Goal: Information Seeking & Learning: Learn about a topic

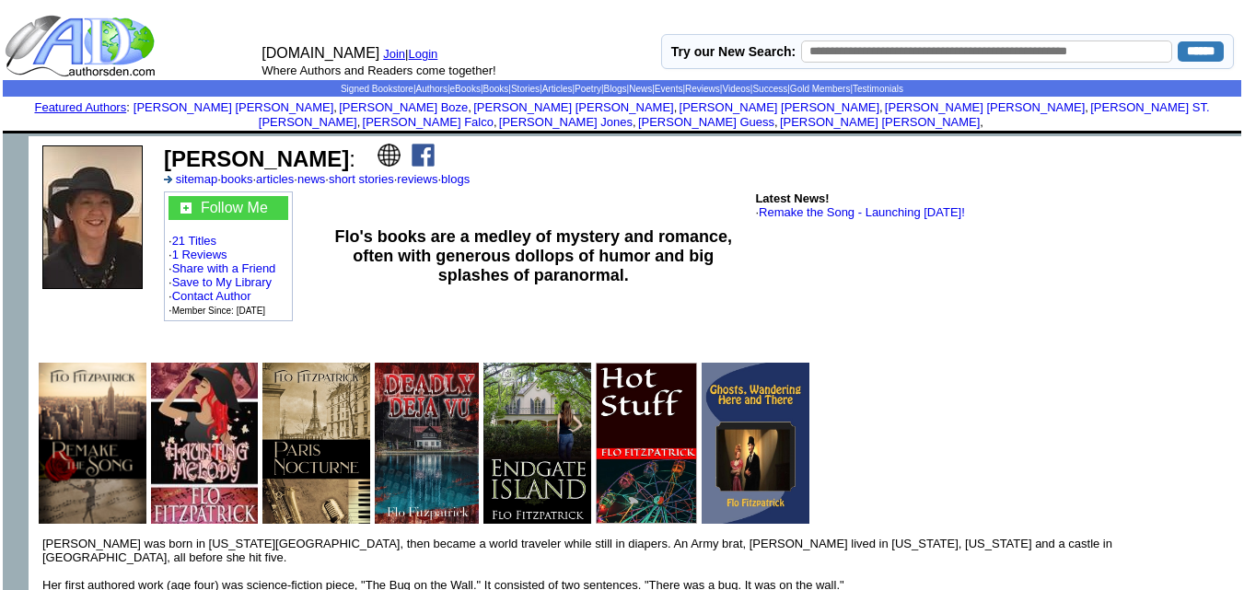
click at [579, 19] on td "AuthorsDen.com Join | Login Where Authors and Readers come together!" at bounding box center [453, 46] width 400 height 68
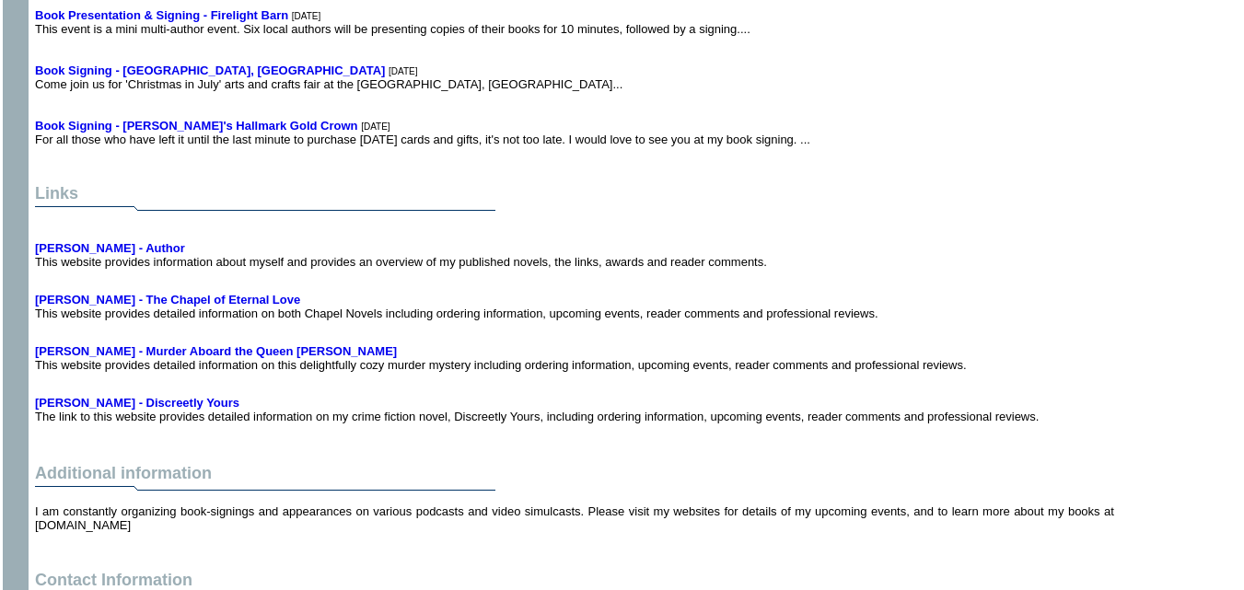
scroll to position [3540, 0]
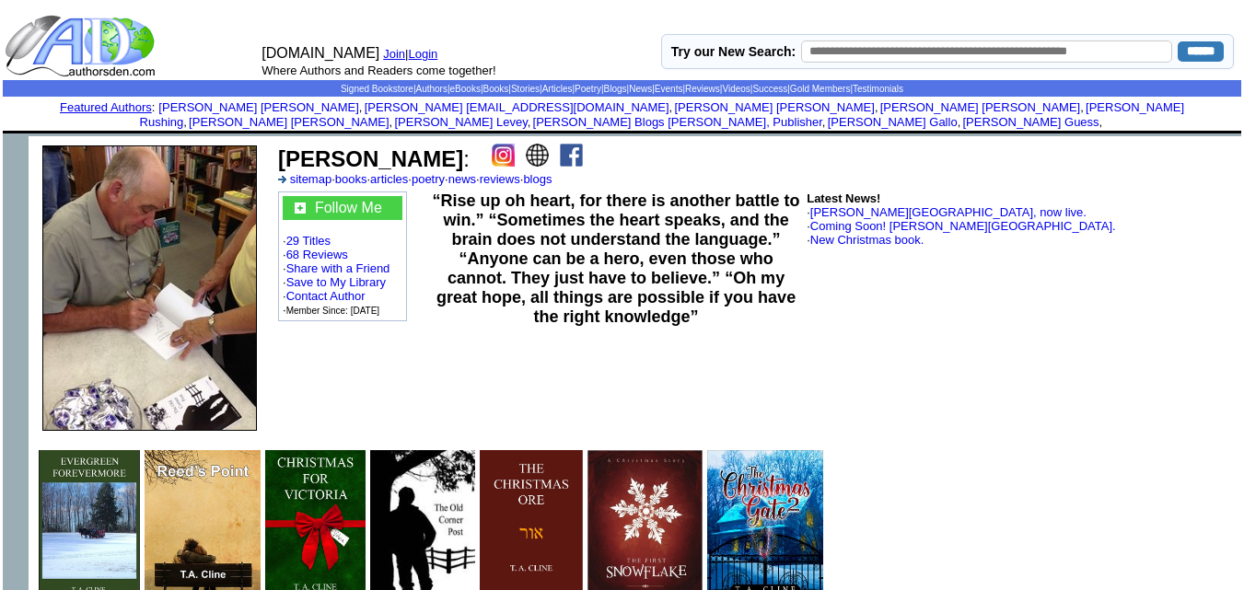
click at [769, 156] on td "T. A. Cline : sitemap · books · articles · poetry · news · reviews · blogs" at bounding box center [755, 165] width 961 height 48
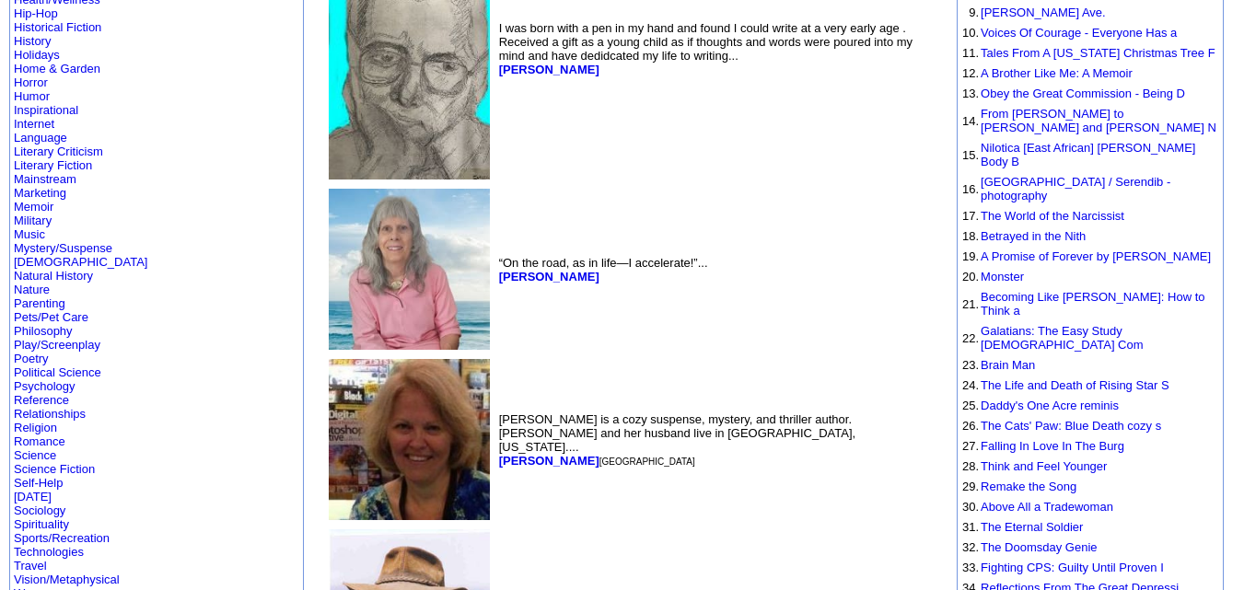
scroll to position [436, 0]
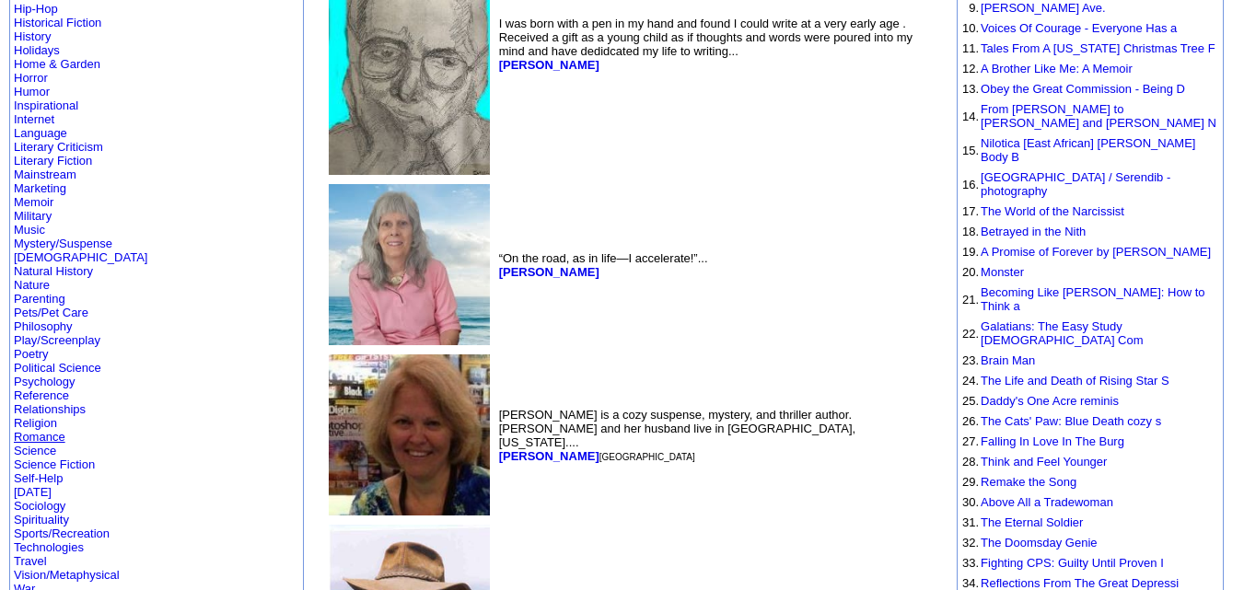
click at [58, 430] on link "Romance" at bounding box center [40, 437] width 52 height 14
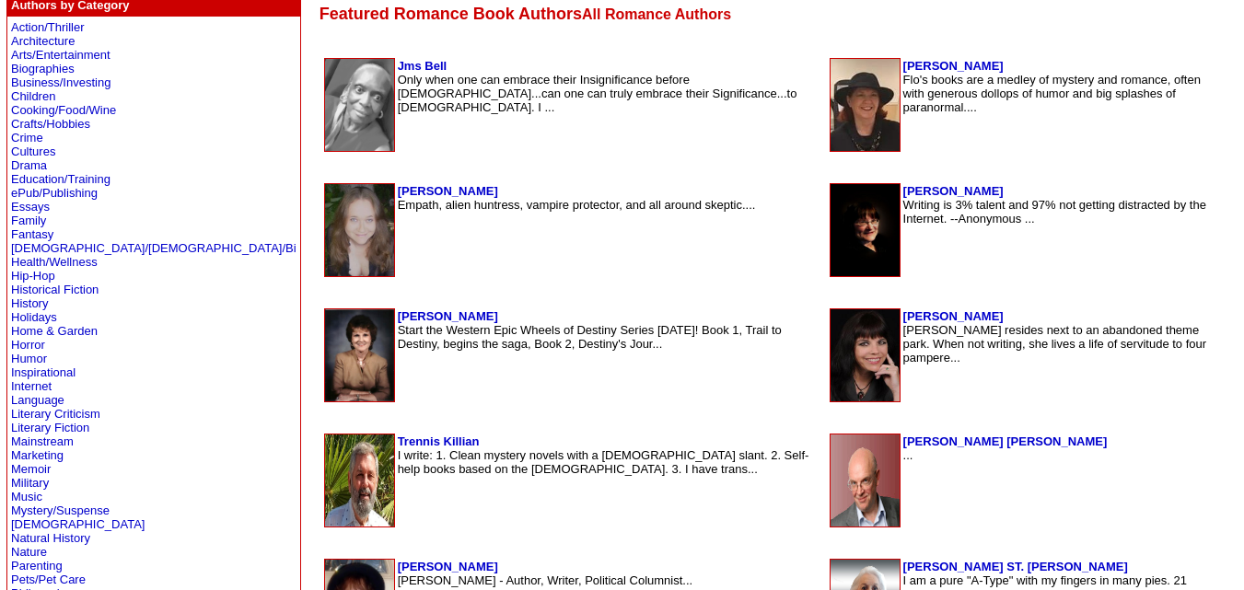
scroll to position [409, 0]
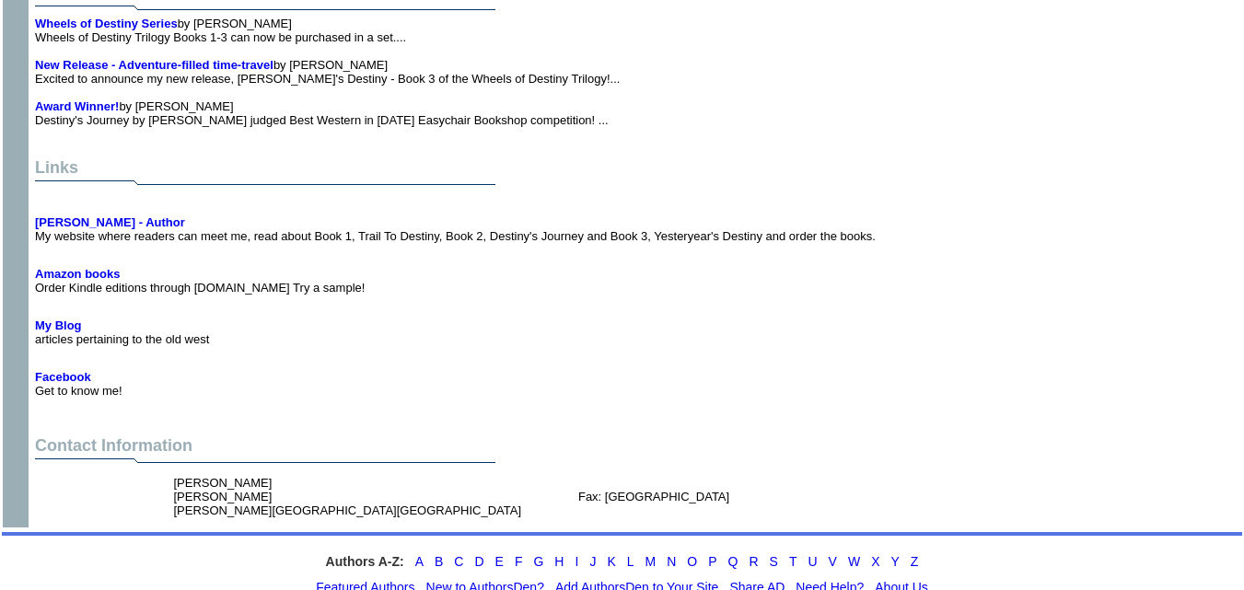
scroll to position [2912, 0]
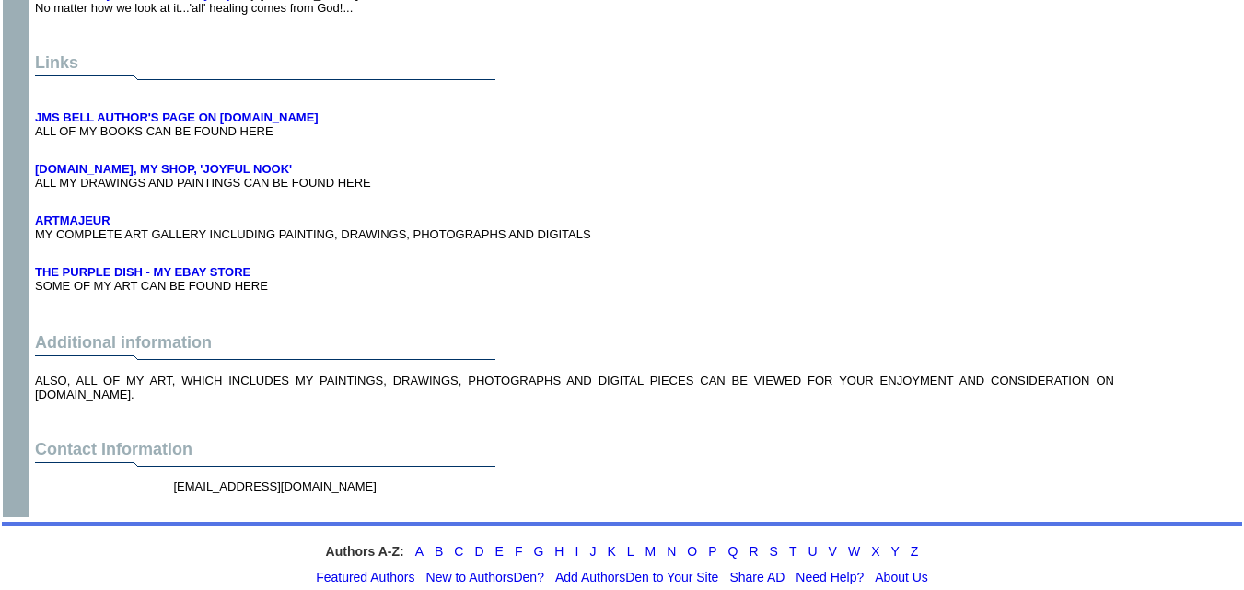
scroll to position [8474, 0]
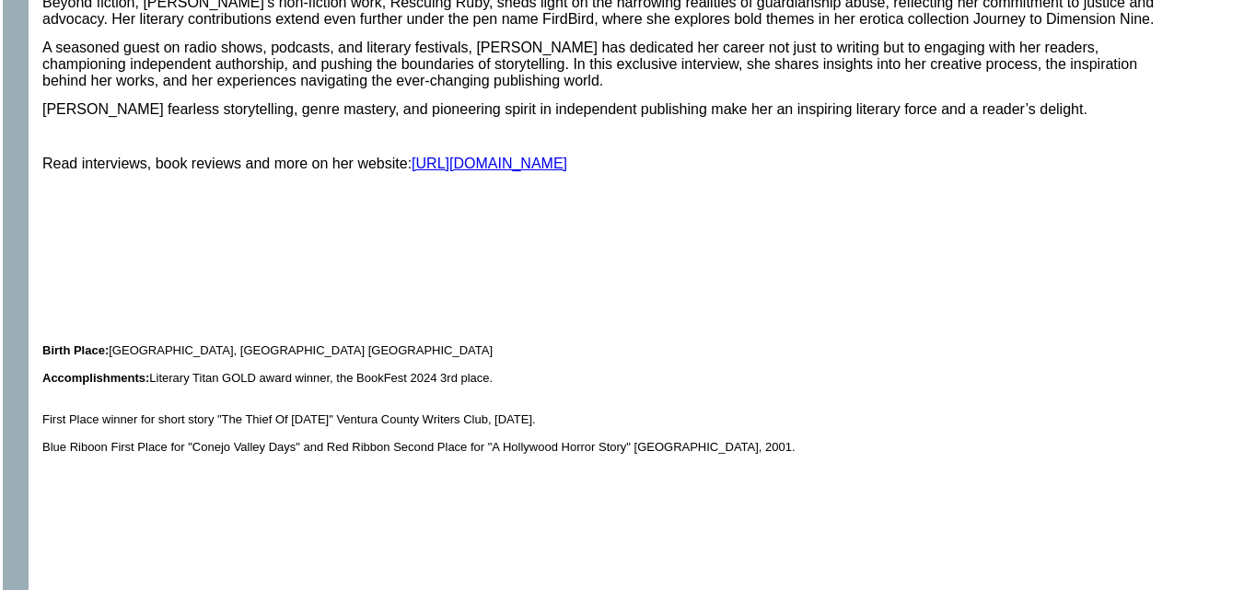
scroll to position [940, 0]
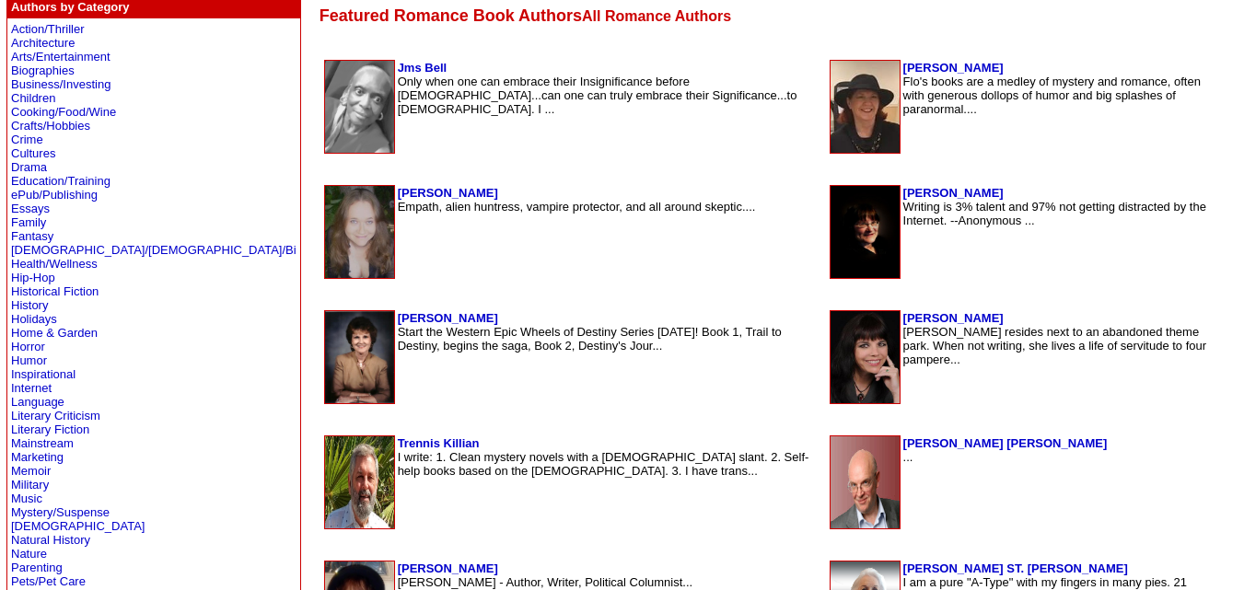
scroll to position [409, 0]
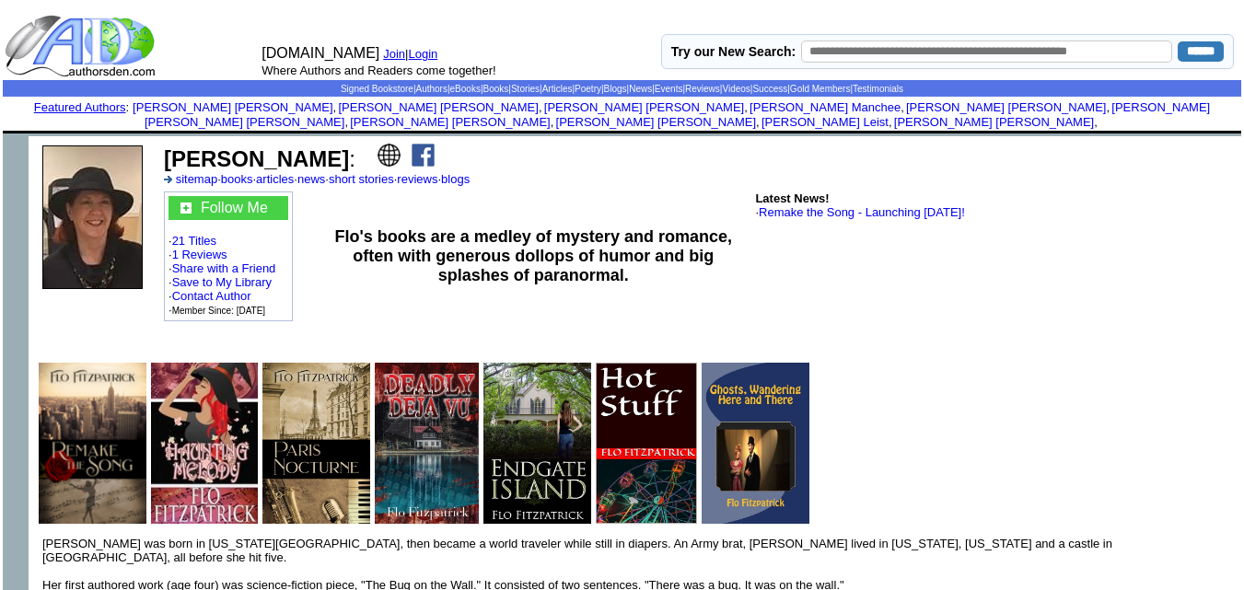
click at [412, 144] on img at bounding box center [423, 155] width 23 height 23
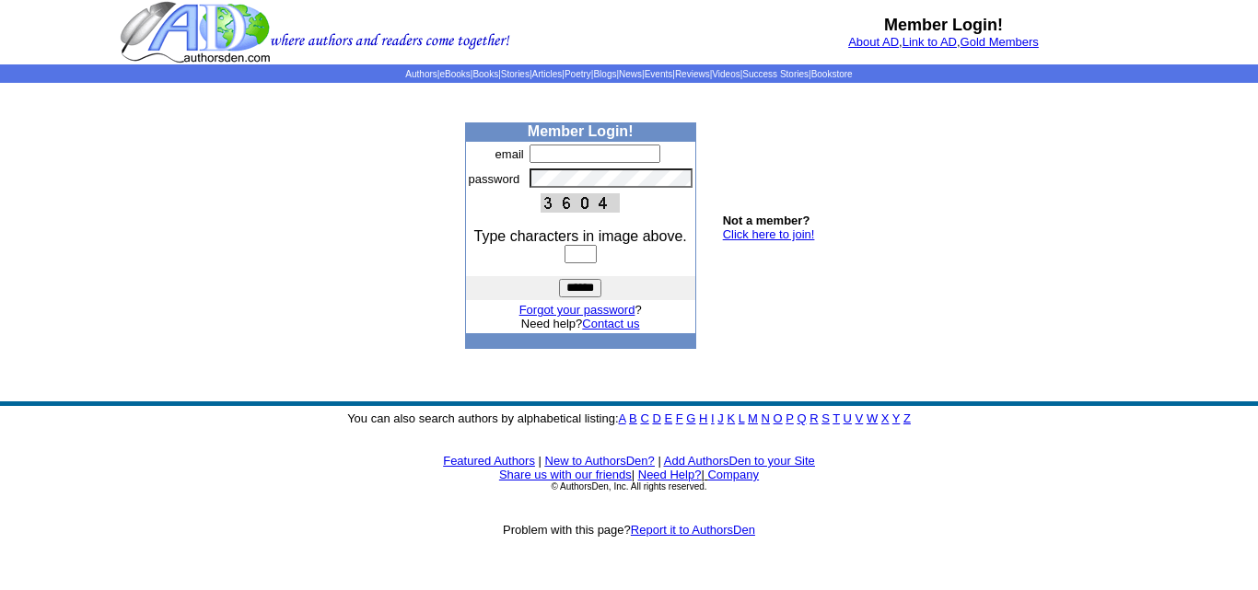
click at [541, 156] on input "text" at bounding box center [595, 154] width 131 height 18
click at [593, 151] on input "text" at bounding box center [595, 154] width 131 height 18
click at [538, 148] on input "text" at bounding box center [595, 154] width 131 height 18
paste input "**********"
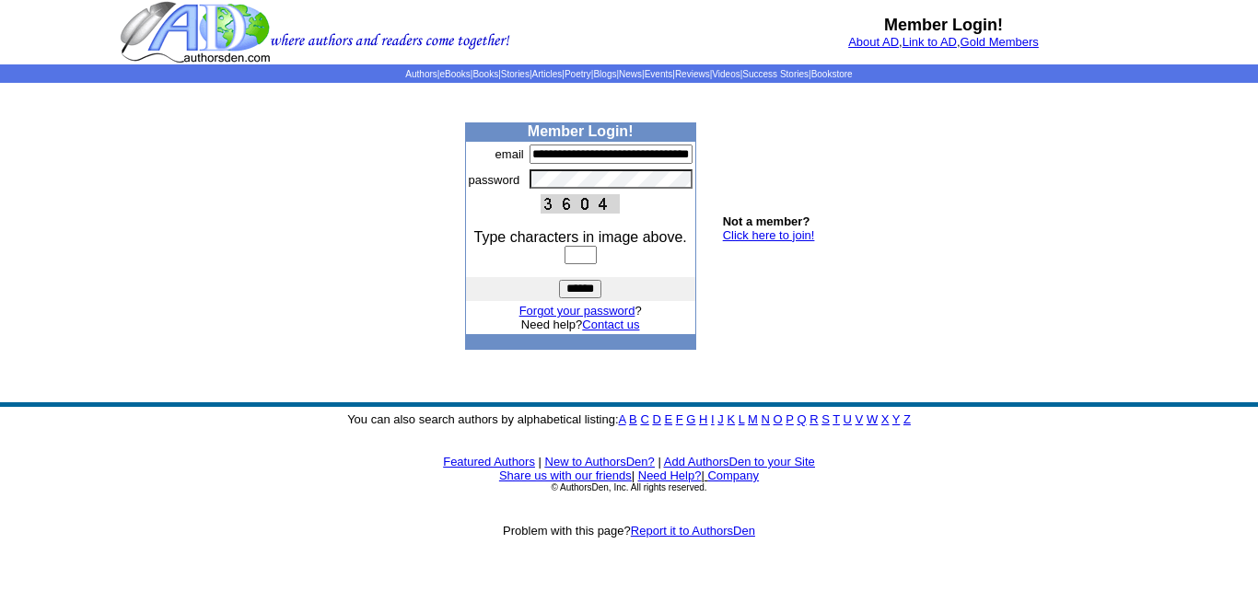
type input "**********"
click at [573, 250] on input "text" at bounding box center [581, 255] width 32 height 18
type input "****"
click at [573, 292] on input "******" at bounding box center [580, 289] width 42 height 18
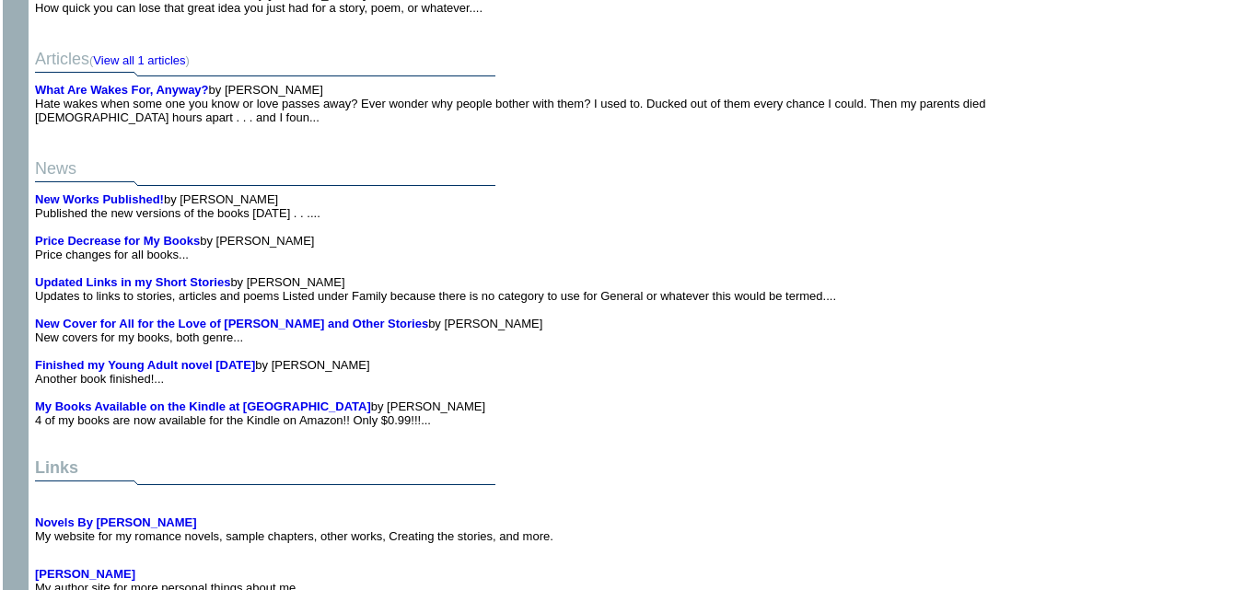
scroll to position [3614, 0]
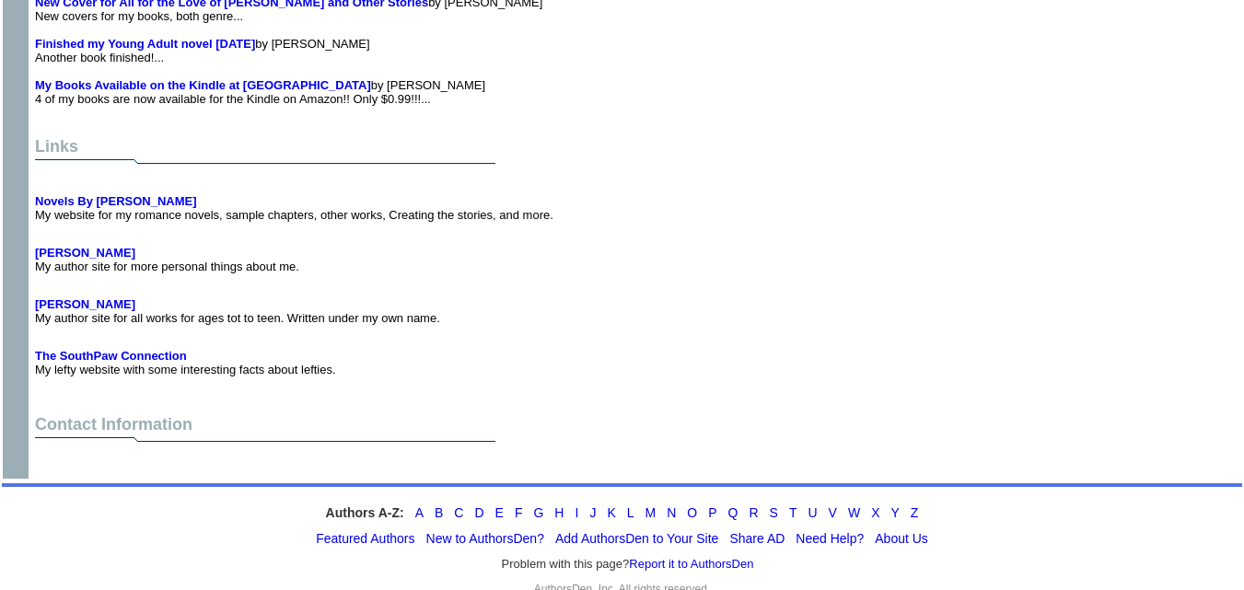
drag, startPoint x: 149, startPoint y: 215, endPoint x: 237, endPoint y: 140, distance: 115.6
click at [237, 157] on img at bounding box center [265, 164] width 460 height 14
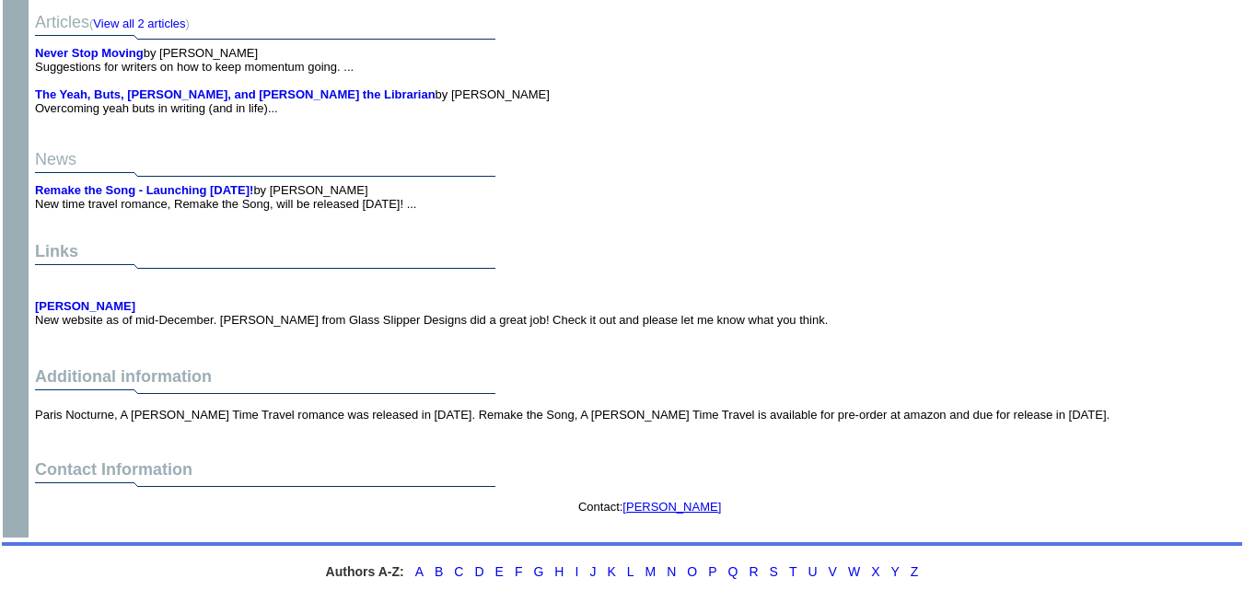
scroll to position [6312, 0]
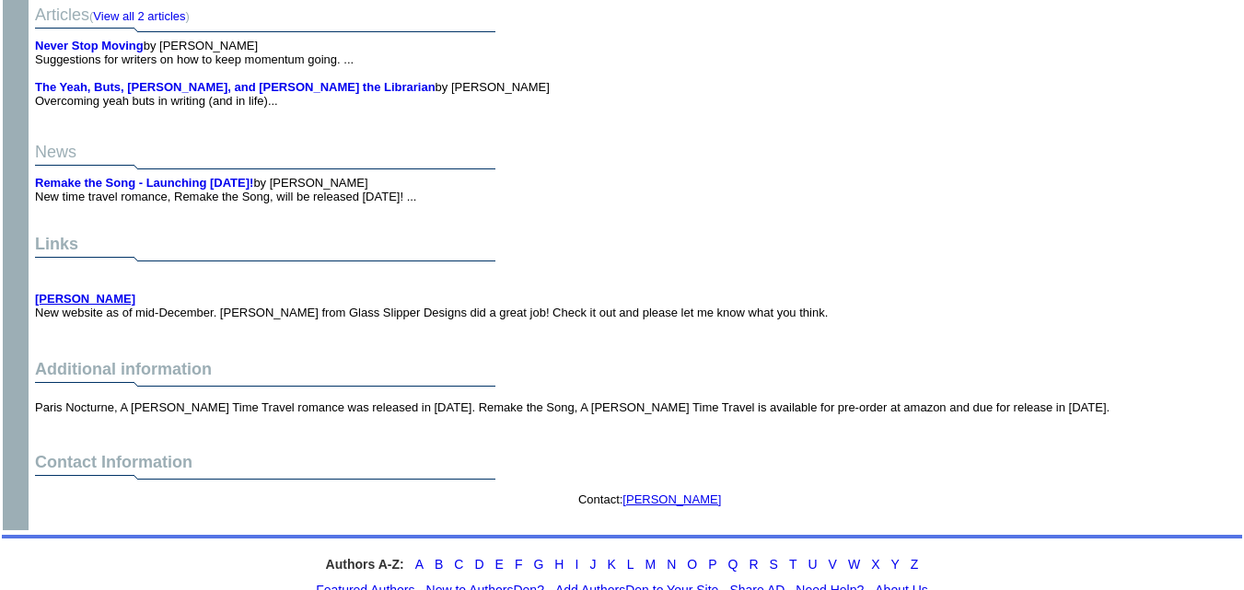
drag, startPoint x: 130, startPoint y: 222, endPoint x: 99, endPoint y: 243, distance: 37.0
click at [99, 292] on b "Flo Fitzpatrick" at bounding box center [85, 299] width 100 height 14
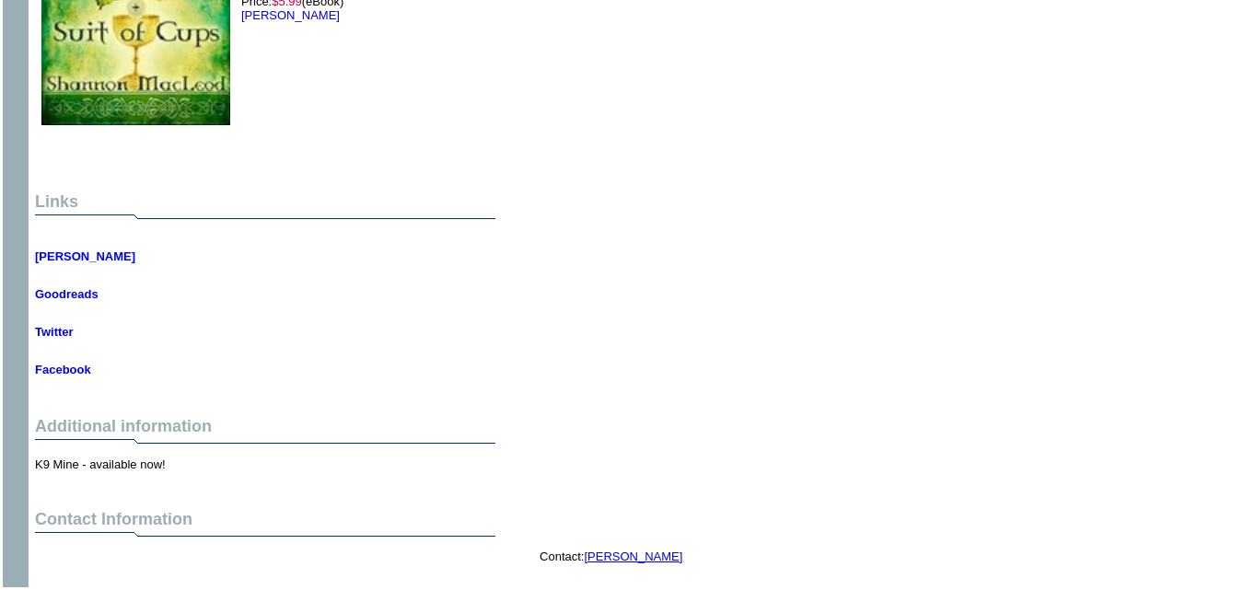
scroll to position [3054, 0]
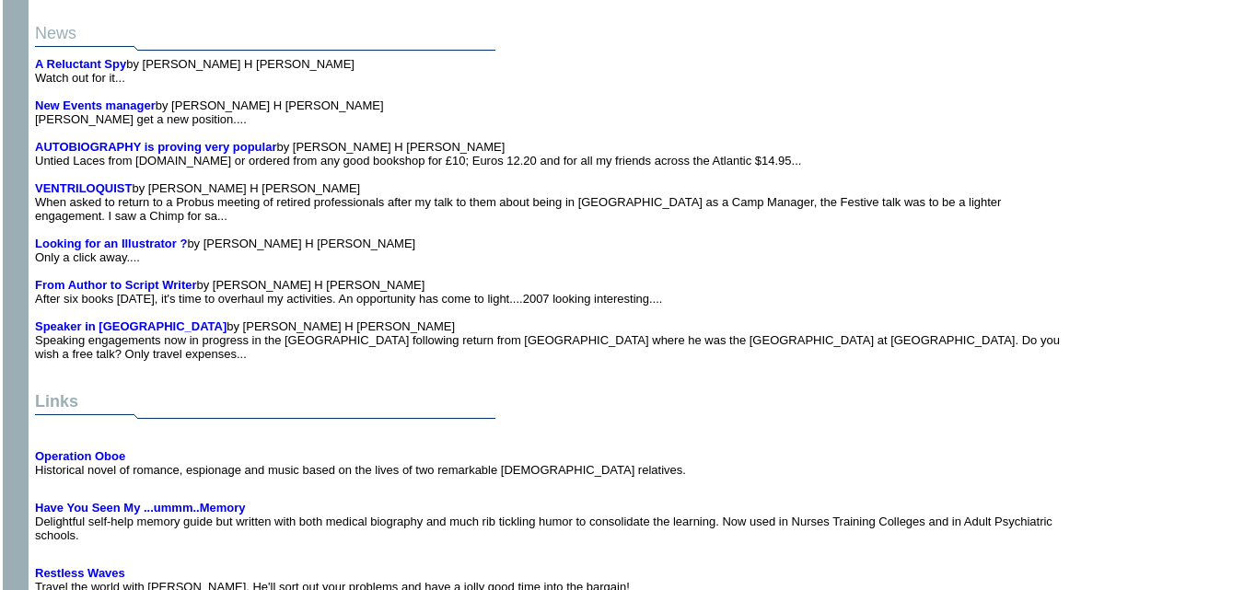
scroll to position [12217, 0]
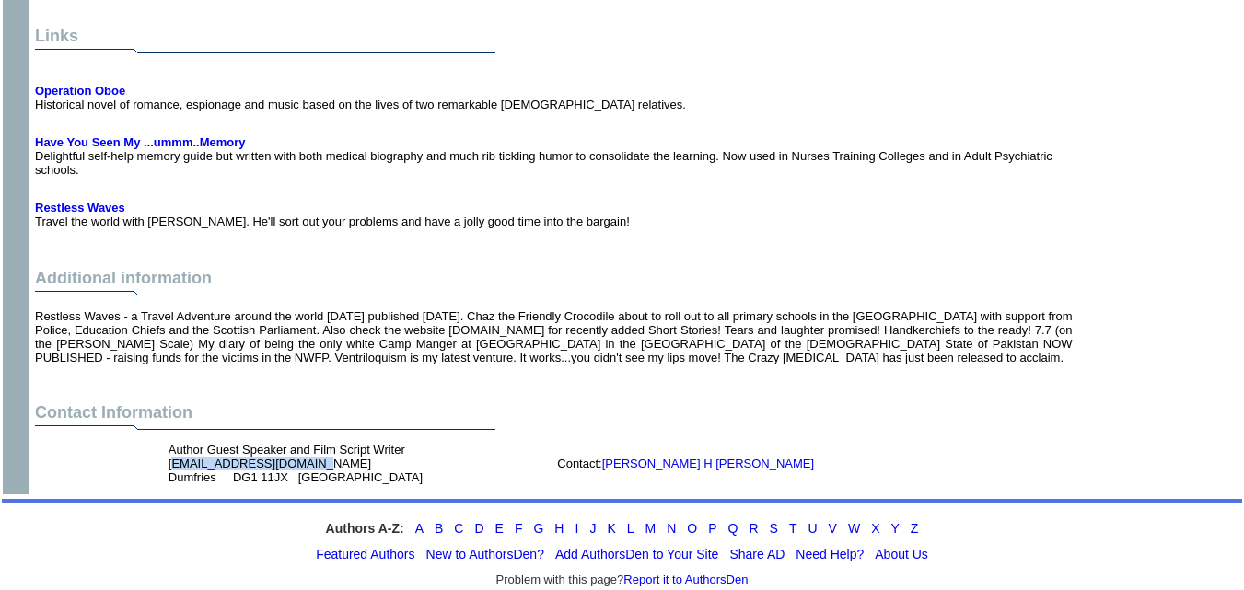
drag, startPoint x: 312, startPoint y: 417, endPoint x: 165, endPoint y: 419, distance: 147.4
click at [165, 439] on td "Author Guest Speaker and Film Script Writer [EMAIL_ADDRESS][DOMAIN_NAME] Dumfri…" at bounding box center [359, 463] width 389 height 49
copy font "[EMAIL_ADDRESS][DOMAIN_NAME]"
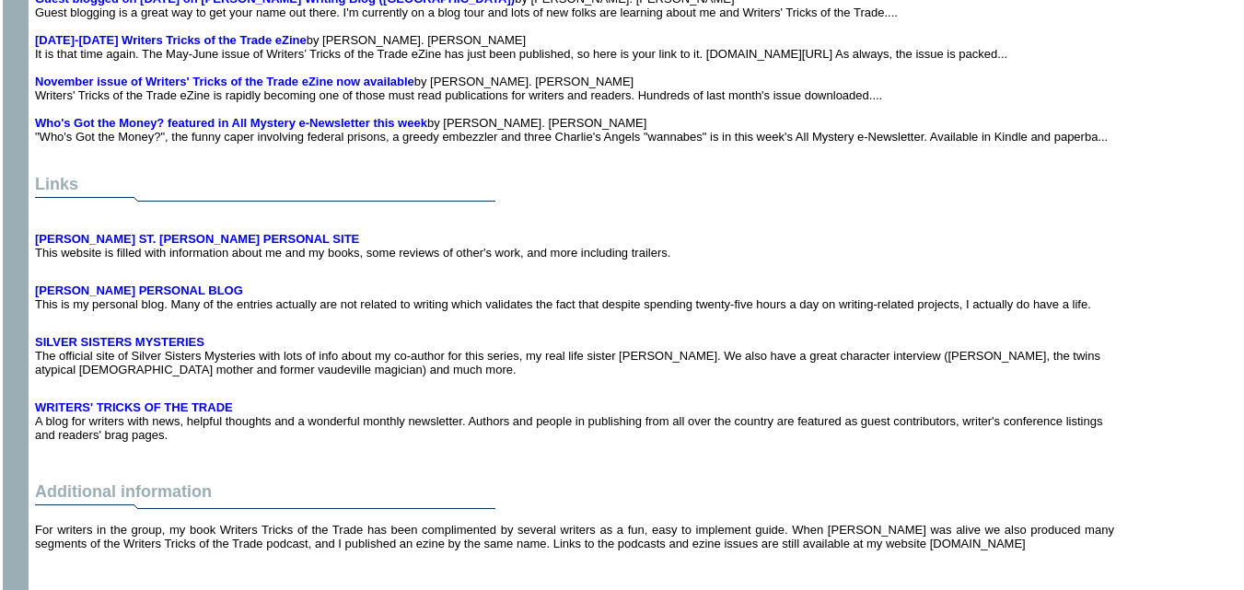
scroll to position [9313, 0]
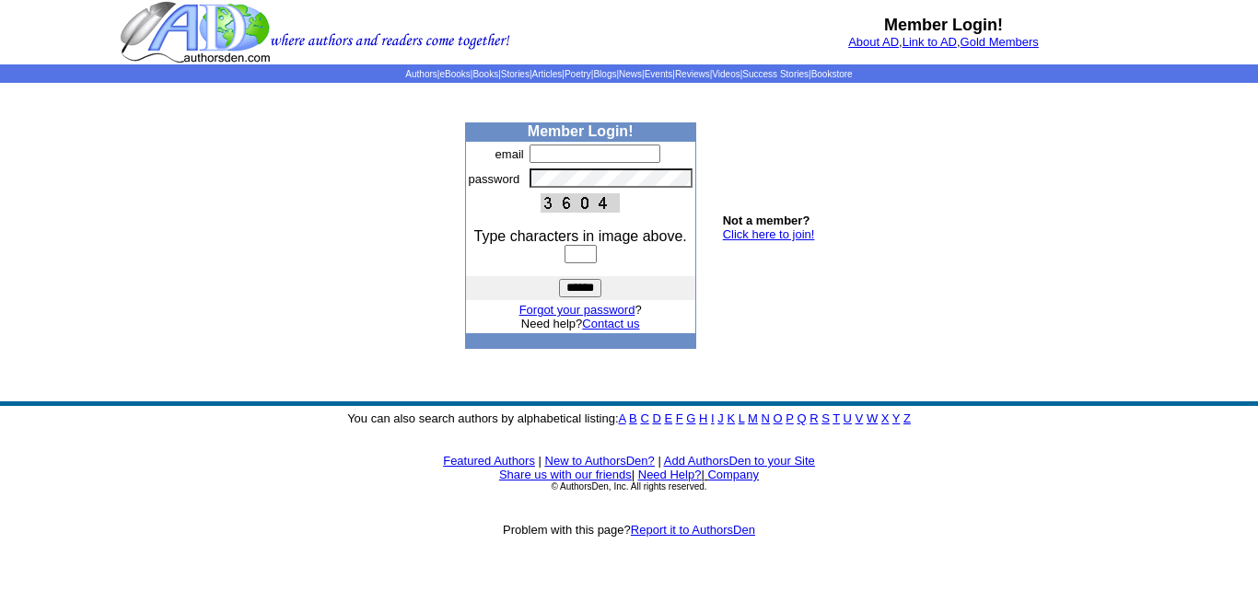
click at [565, 156] on input "text" at bounding box center [595, 154] width 131 height 18
type input "**********"
click at [578, 251] on input "text" at bounding box center [581, 254] width 32 height 18
type input "****"
click at [588, 291] on input "******" at bounding box center [580, 288] width 42 height 18
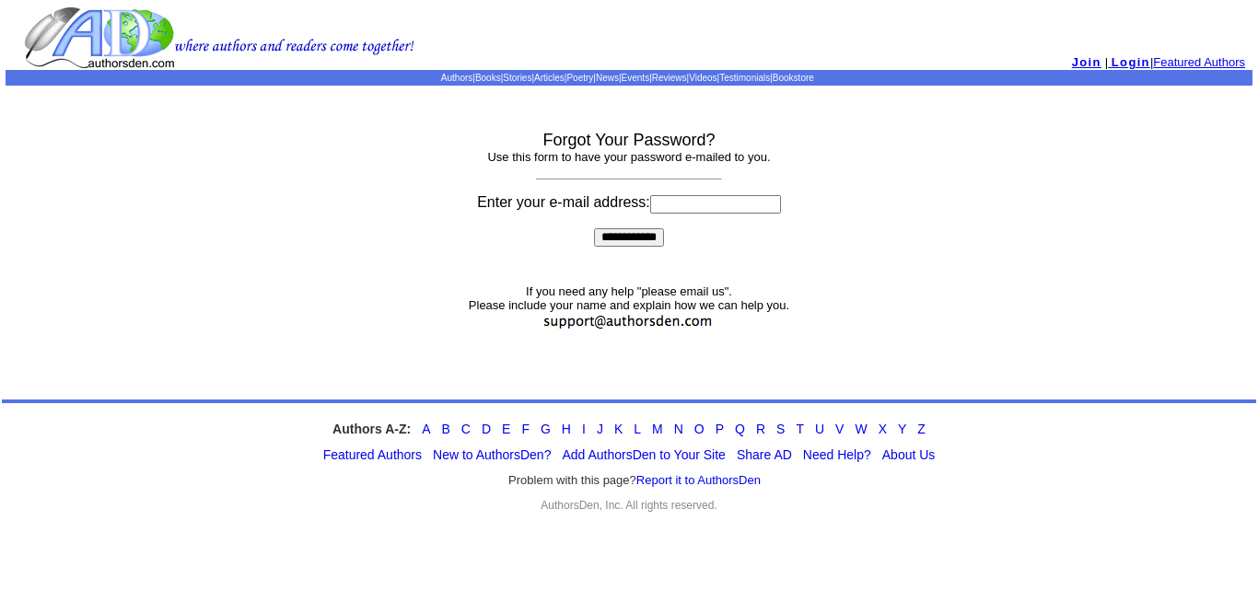
click at [668, 204] on input at bounding box center [715, 204] width 131 height 18
type input "**********"
click at [709, 240] on p "**********" at bounding box center [629, 237] width 646 height 18
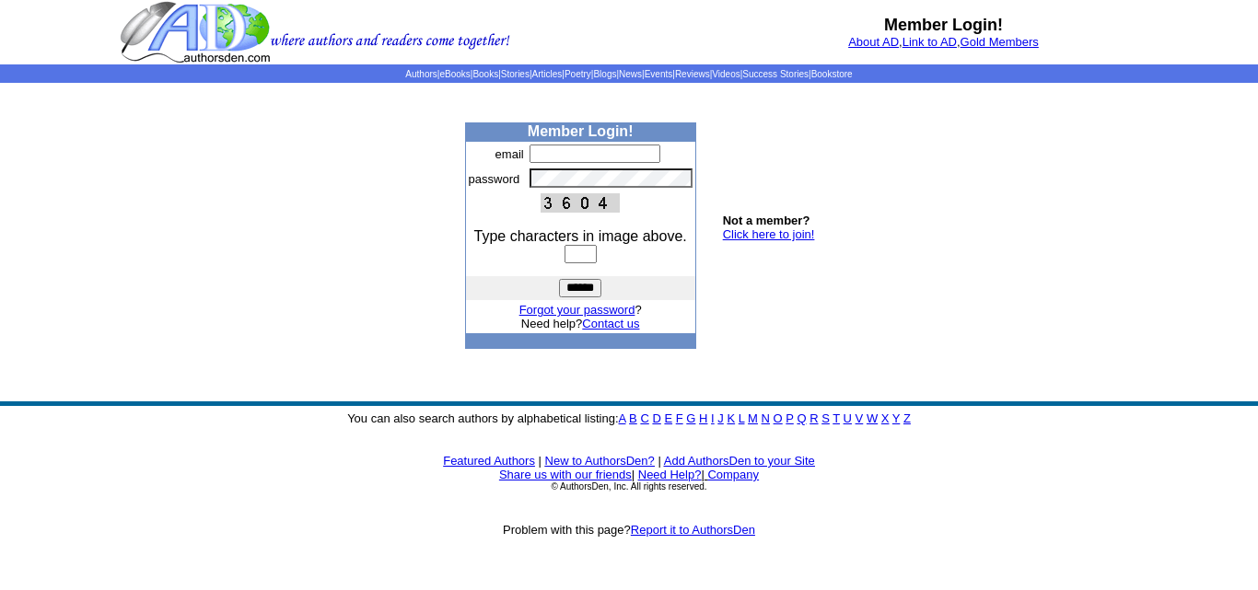
click at [611, 157] on input "text" at bounding box center [595, 154] width 131 height 18
type input "**********"
click at [567, 255] on input "text" at bounding box center [581, 254] width 32 height 18
type input "****"
click at [572, 284] on input "******" at bounding box center [580, 288] width 42 height 18
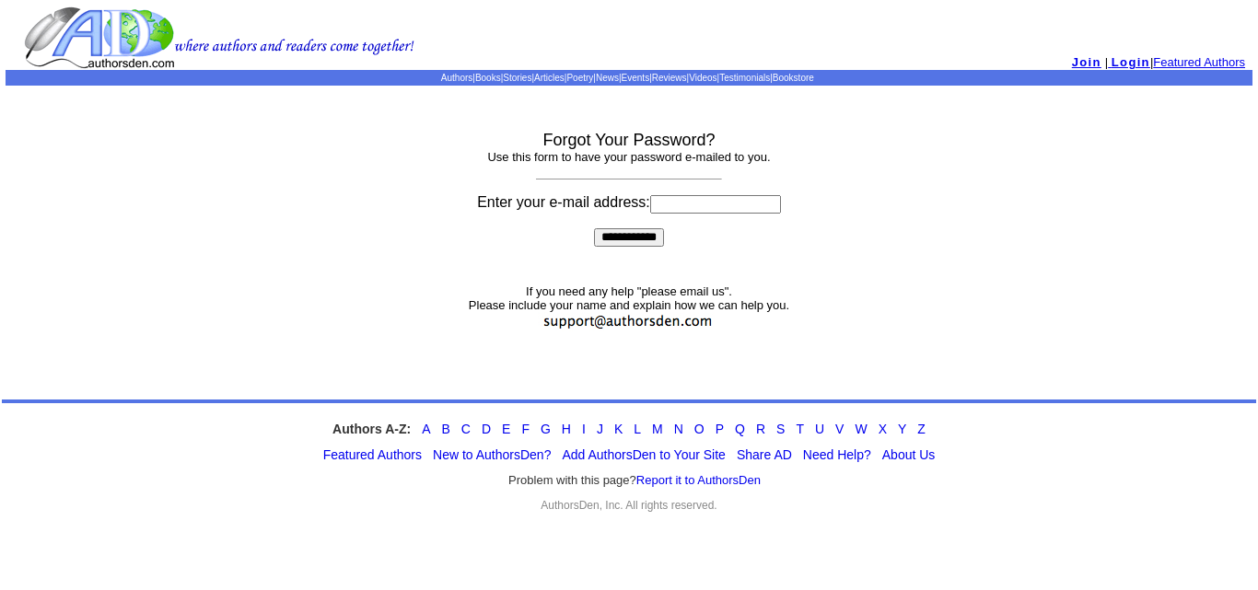
click at [610, 174] on form "**********" at bounding box center [629, 172] width 646 height 147
click at [711, 202] on input at bounding box center [715, 204] width 131 height 18
type input "**********"
click at [647, 238] on input "**********" at bounding box center [629, 237] width 70 height 18
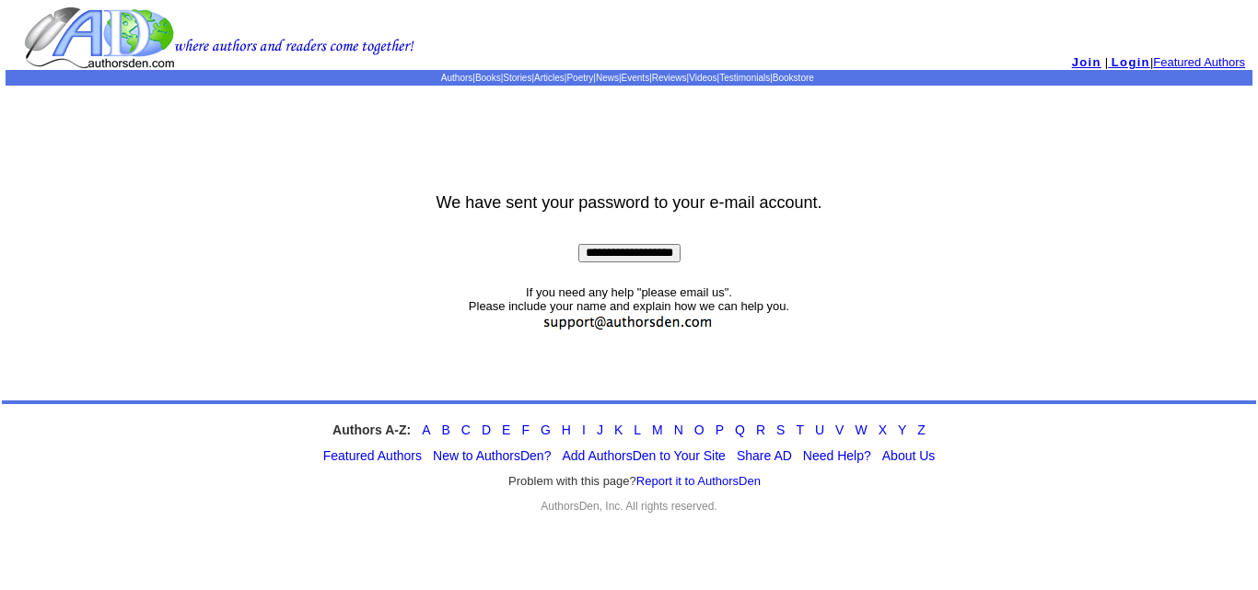
click at [665, 255] on input "**********" at bounding box center [629, 253] width 102 height 18
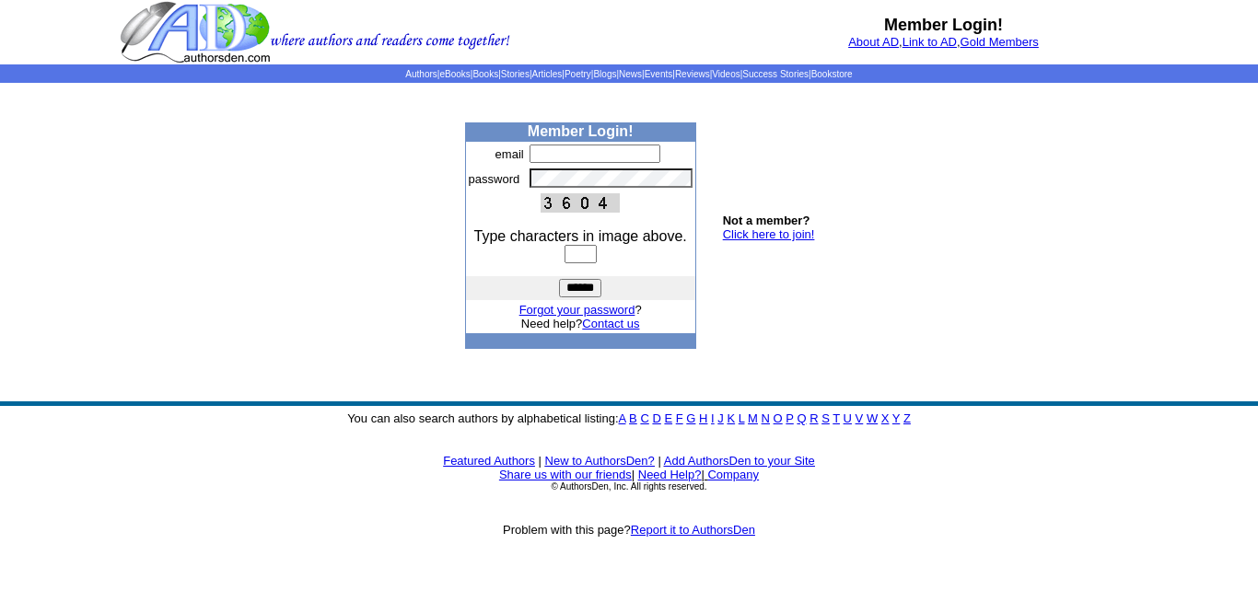
click at [627, 156] on input "text" at bounding box center [595, 154] width 131 height 18
type input "**********"
click at [596, 253] on input "text" at bounding box center [581, 254] width 32 height 18
type input "****"
click at [583, 287] on input "******" at bounding box center [580, 288] width 42 height 18
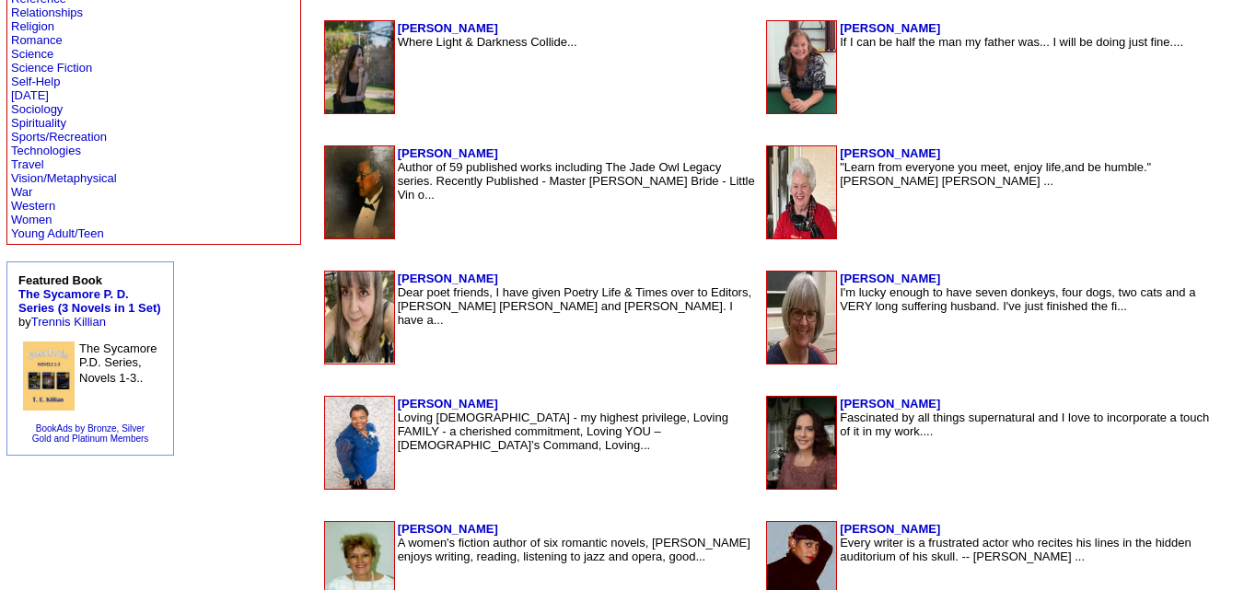
scroll to position [1093, 0]
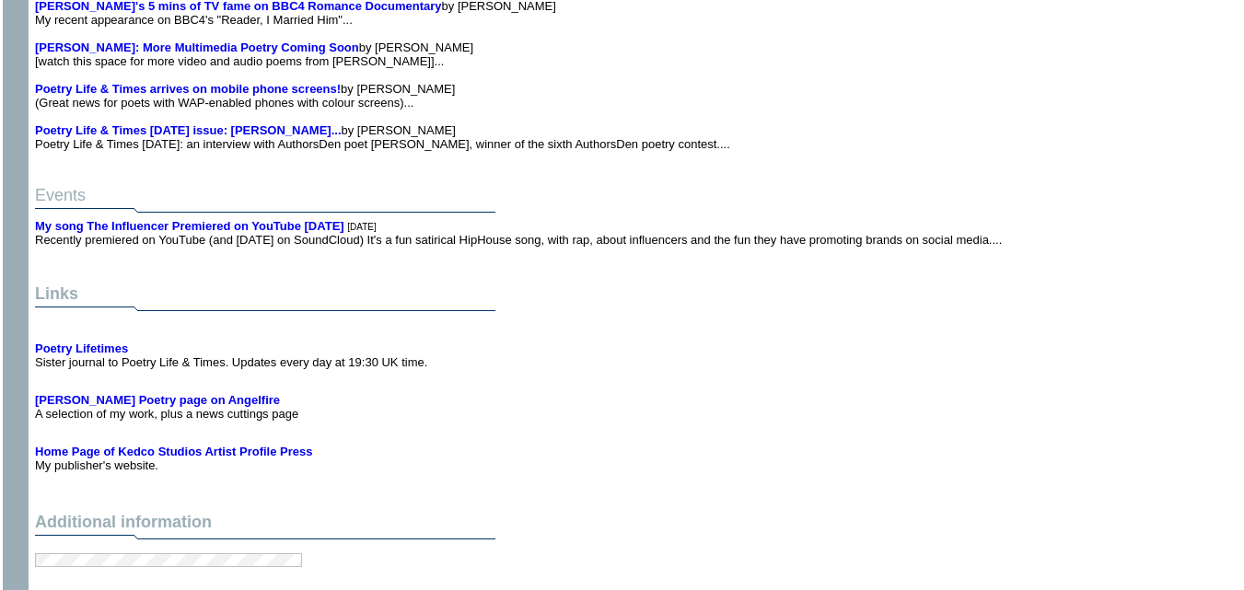
scroll to position [4587, 0]
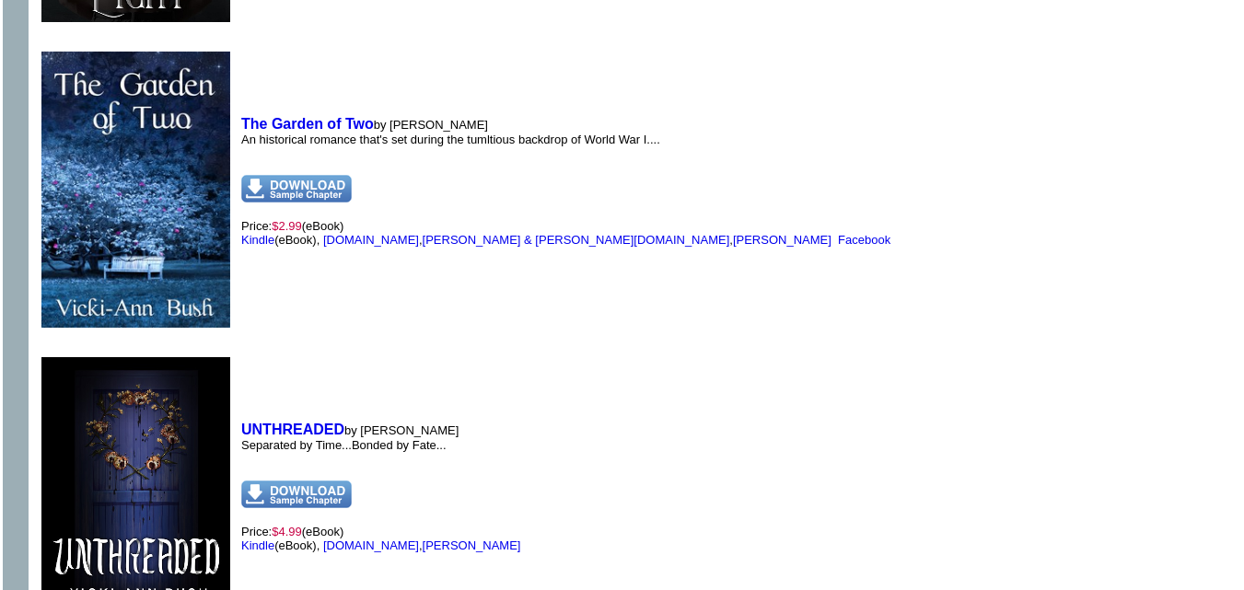
scroll to position [4430, 0]
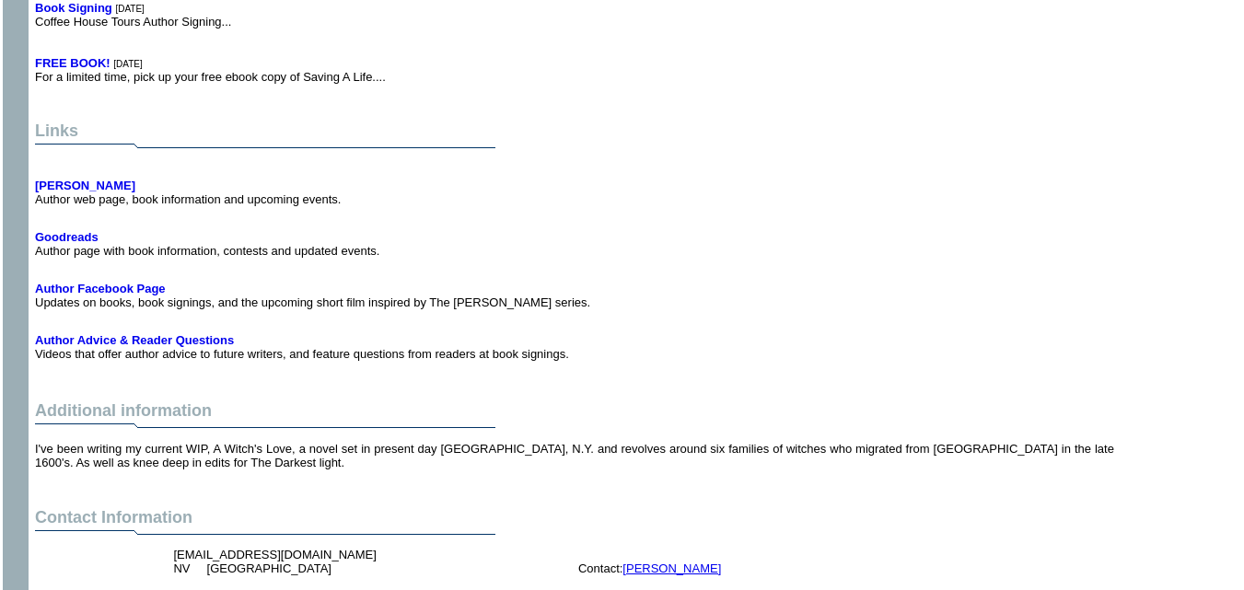
scroll to position [6793, 0]
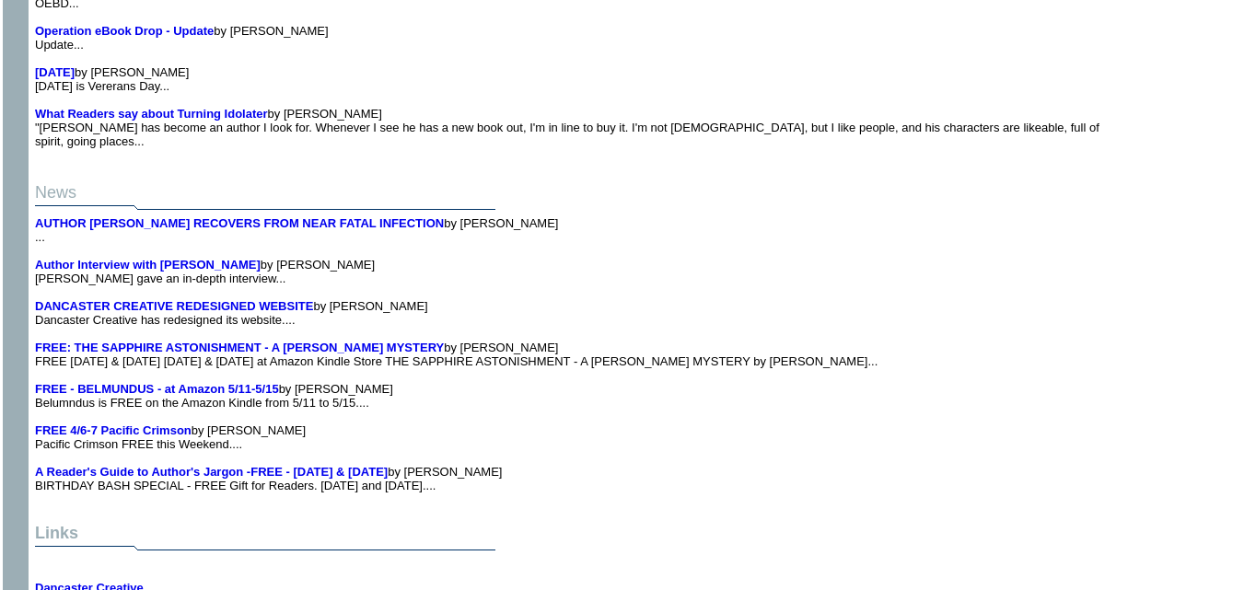
scroll to position [12736, 0]
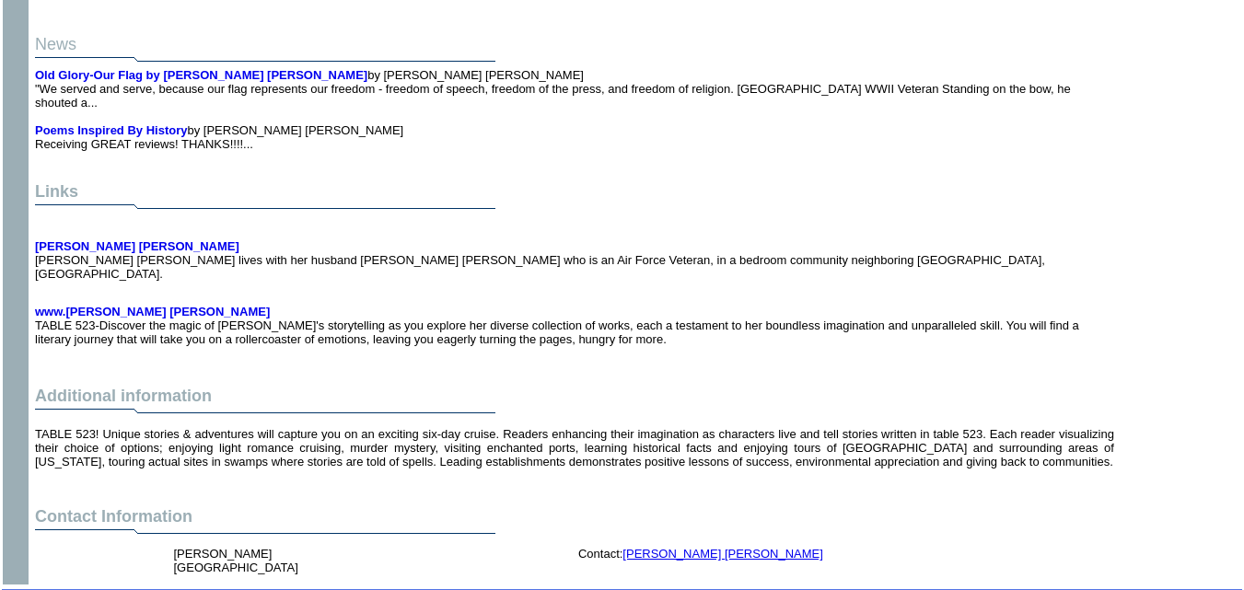
scroll to position [3634, 0]
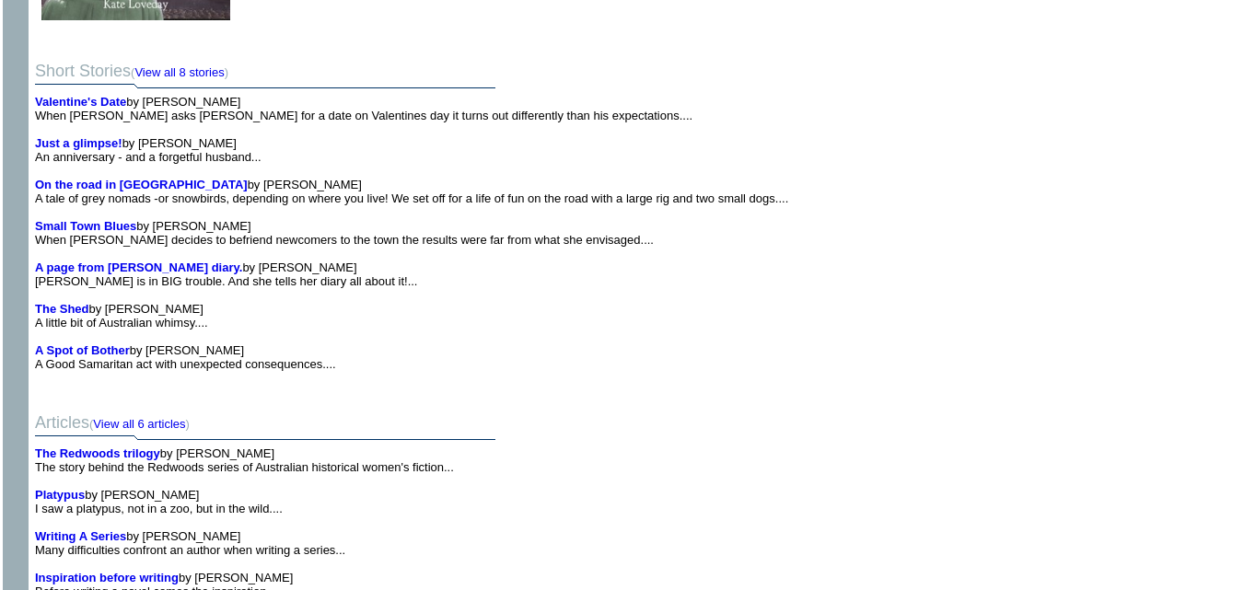
scroll to position [3261, 0]
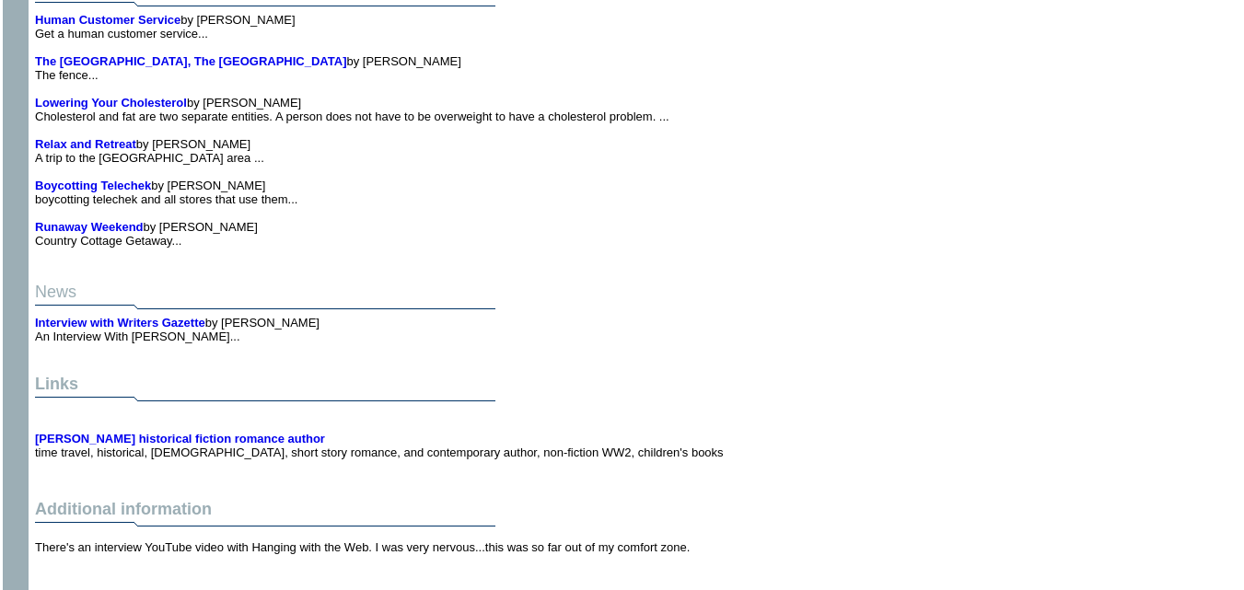
scroll to position [11917, 0]
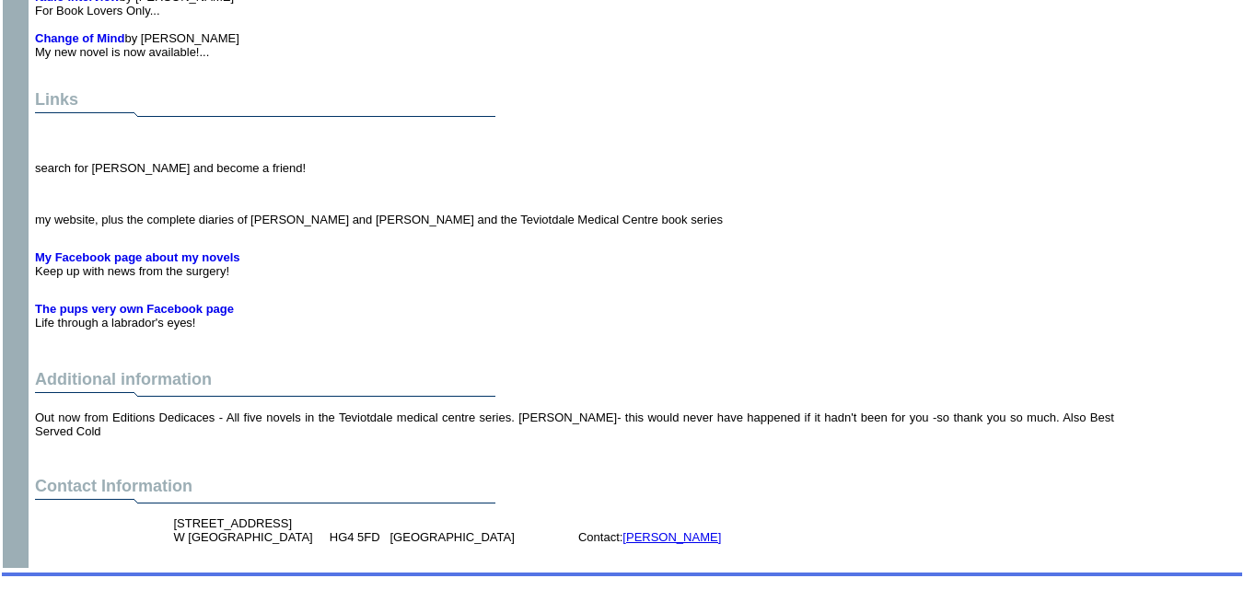
scroll to position [3836, 0]
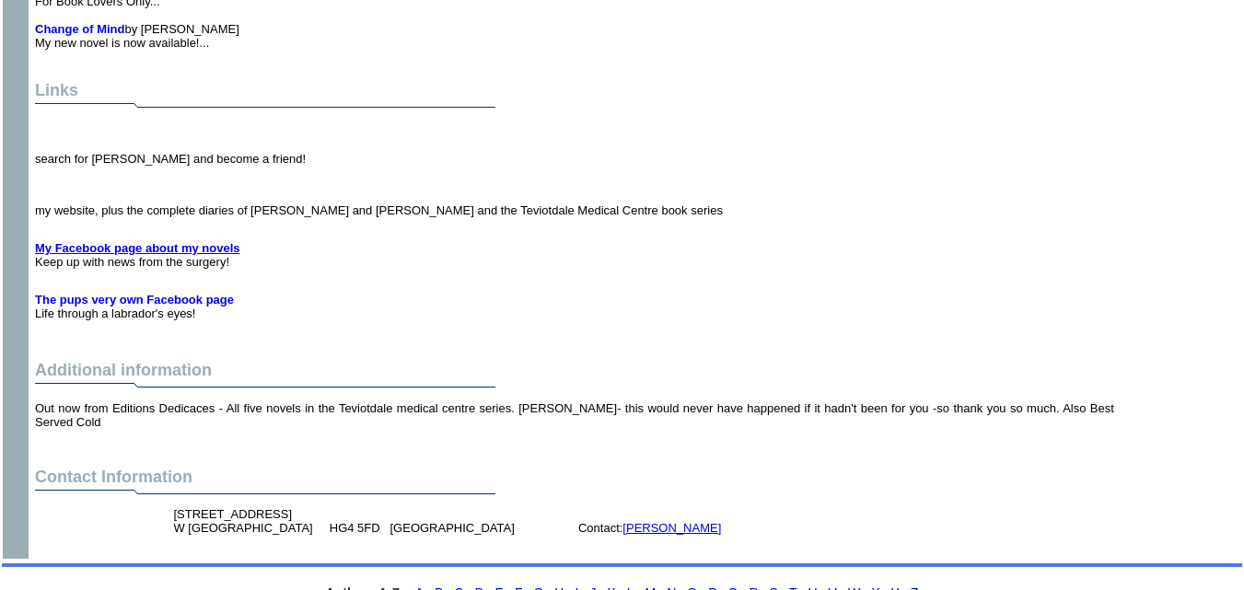
click at [198, 241] on b "My Facebook page about my novels" at bounding box center [137, 248] width 205 height 14
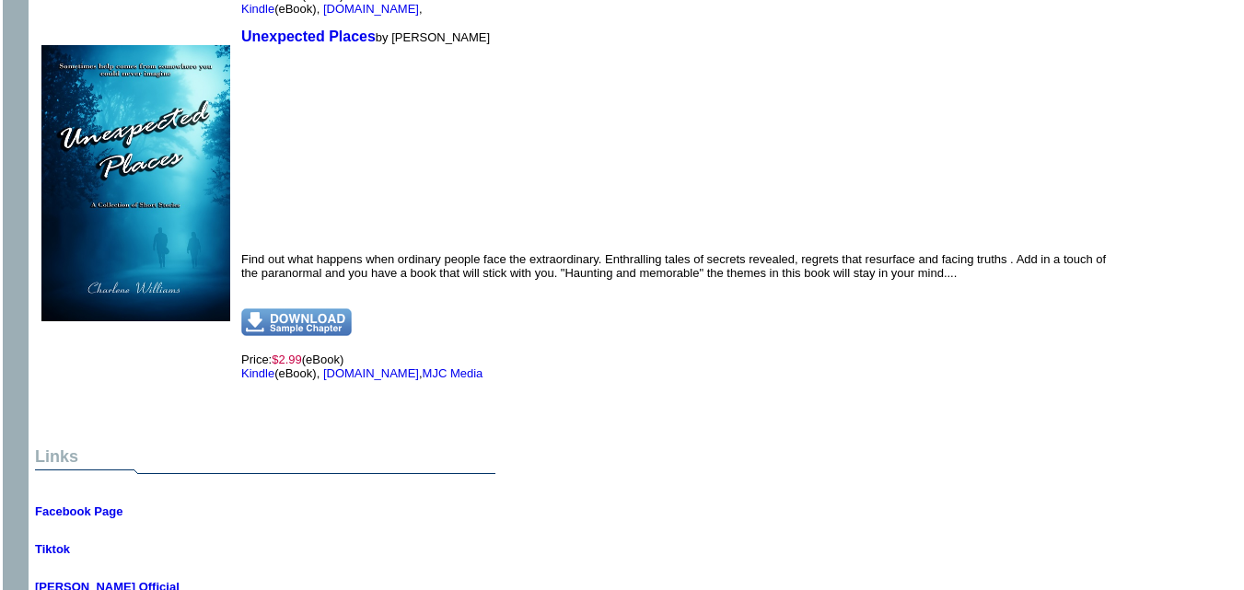
scroll to position [1501, 0]
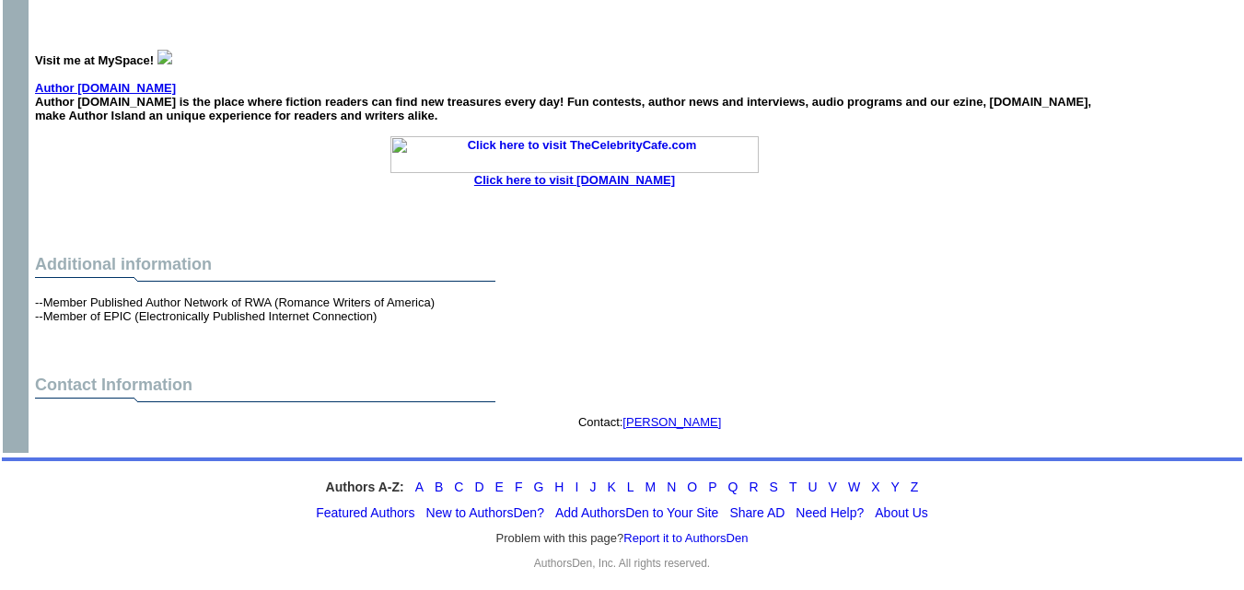
scroll to position [9614, 0]
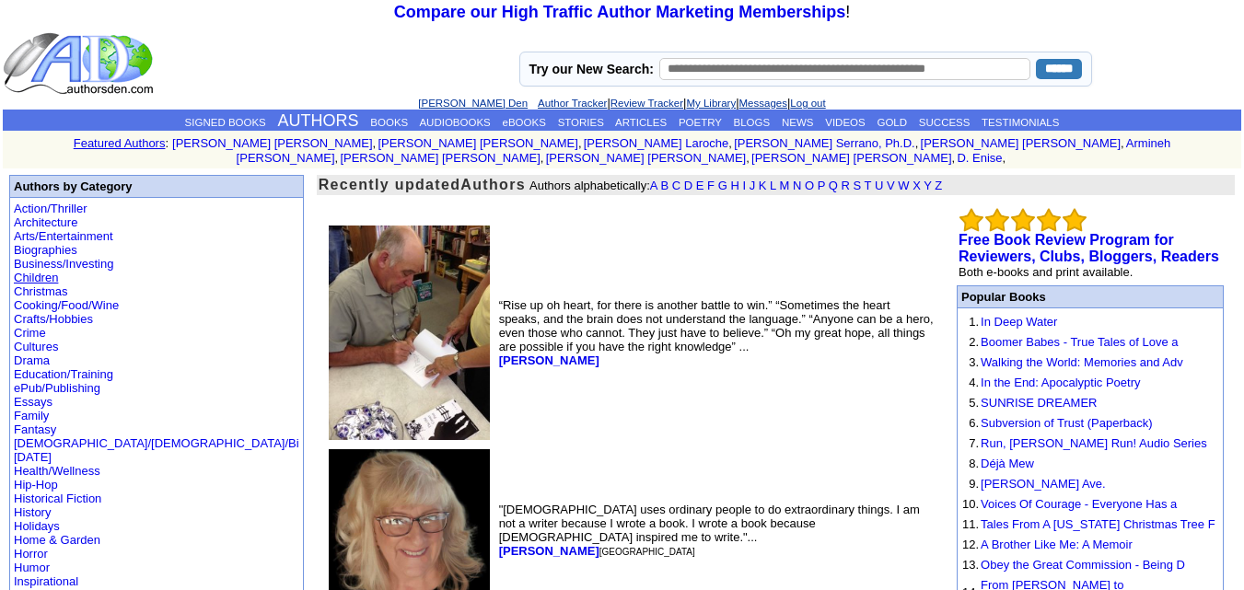
click at [45, 271] on link "Children" at bounding box center [36, 278] width 44 height 14
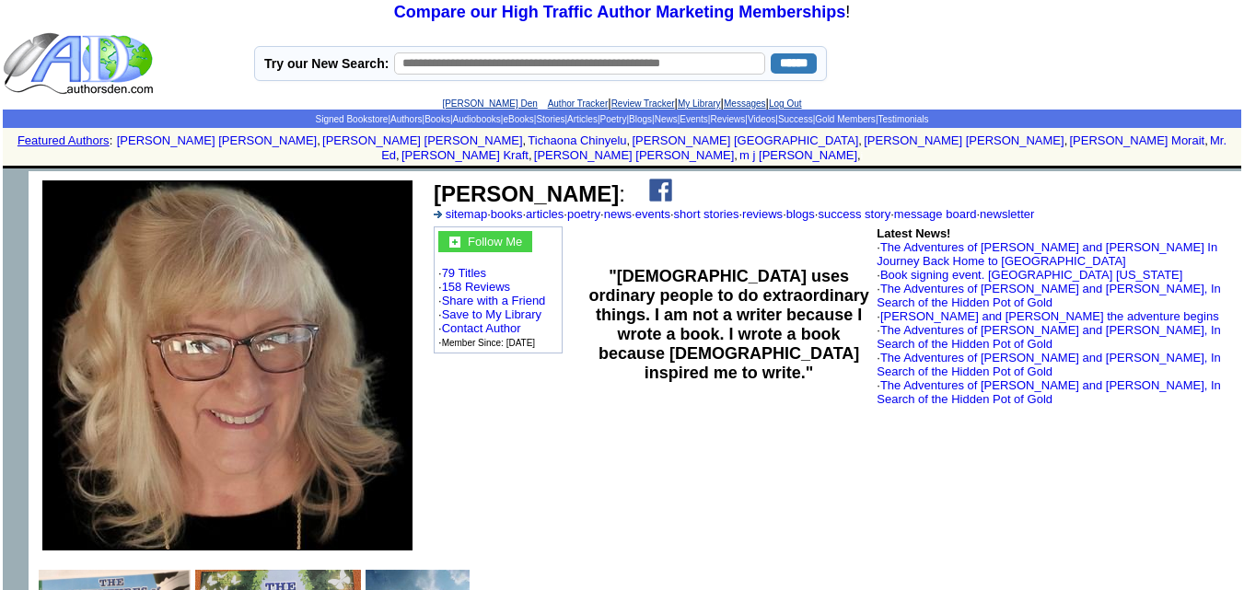
click at [631, 233] on td ""God uses ordinary people to do extraordinary things. I am not a writer because…" at bounding box center [729, 325] width 290 height 202
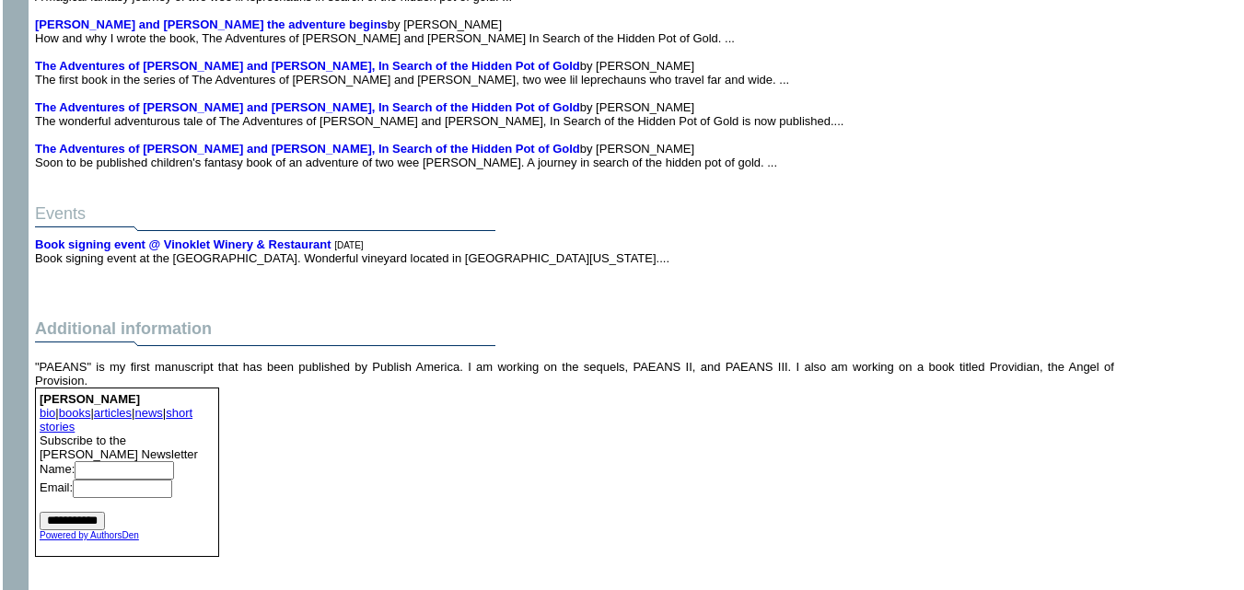
scroll to position [3080, 0]
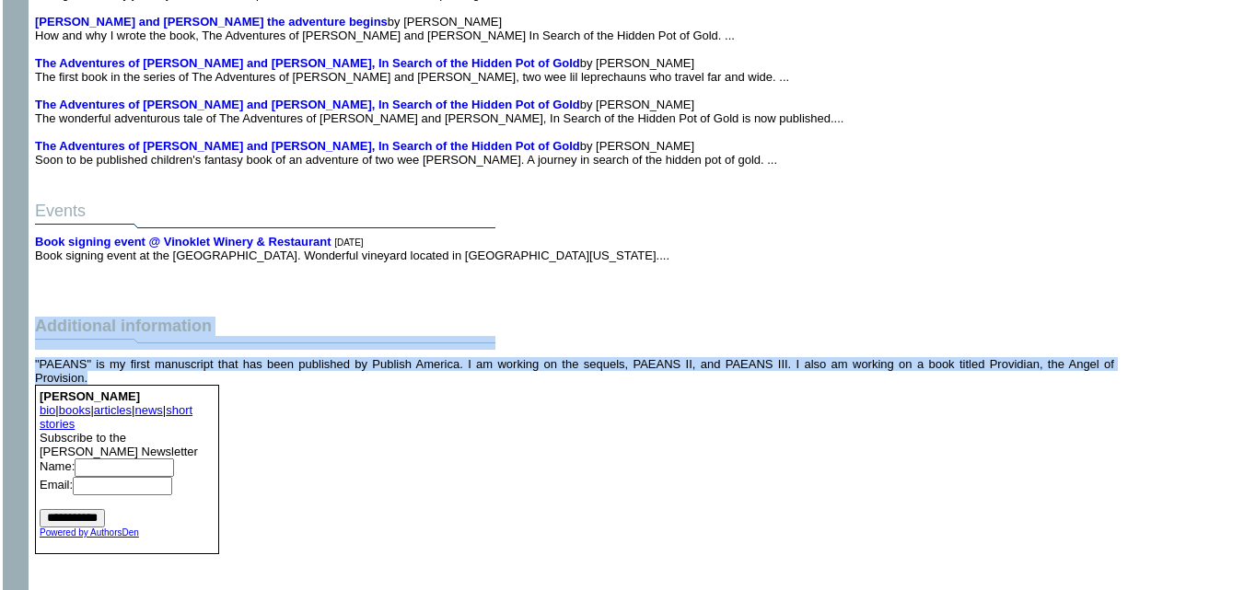
drag, startPoint x: 423, startPoint y: 331, endPoint x: 495, endPoint y: 311, distance: 75.3
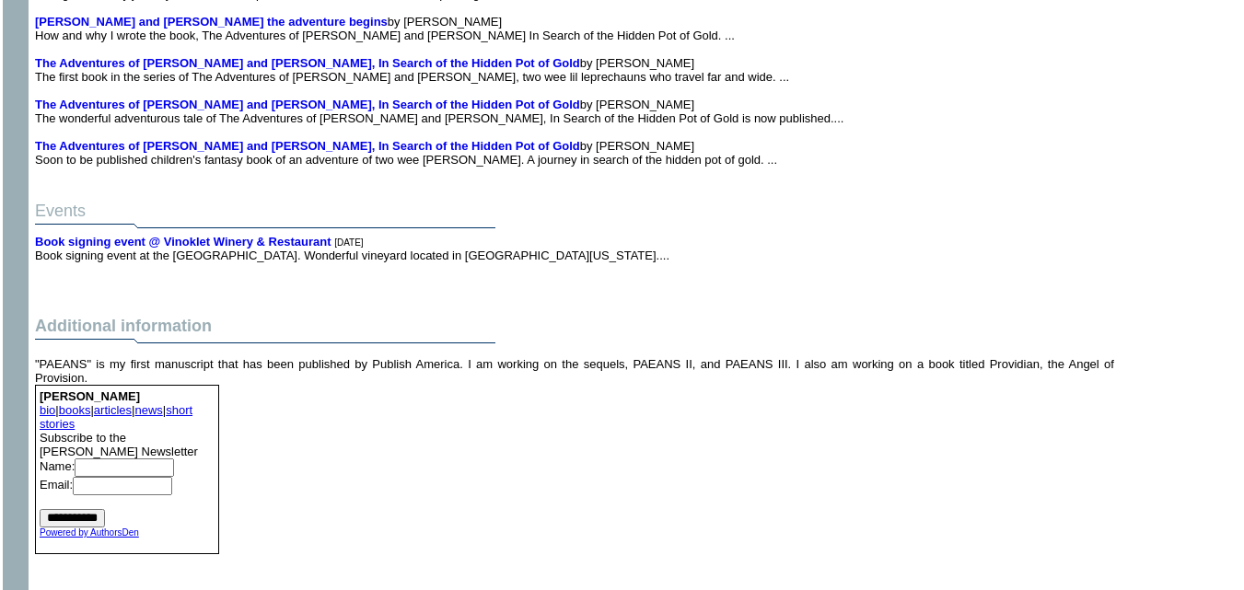
click at [571, 280] on td "Additional information" at bounding box center [574, 317] width 1087 height 74
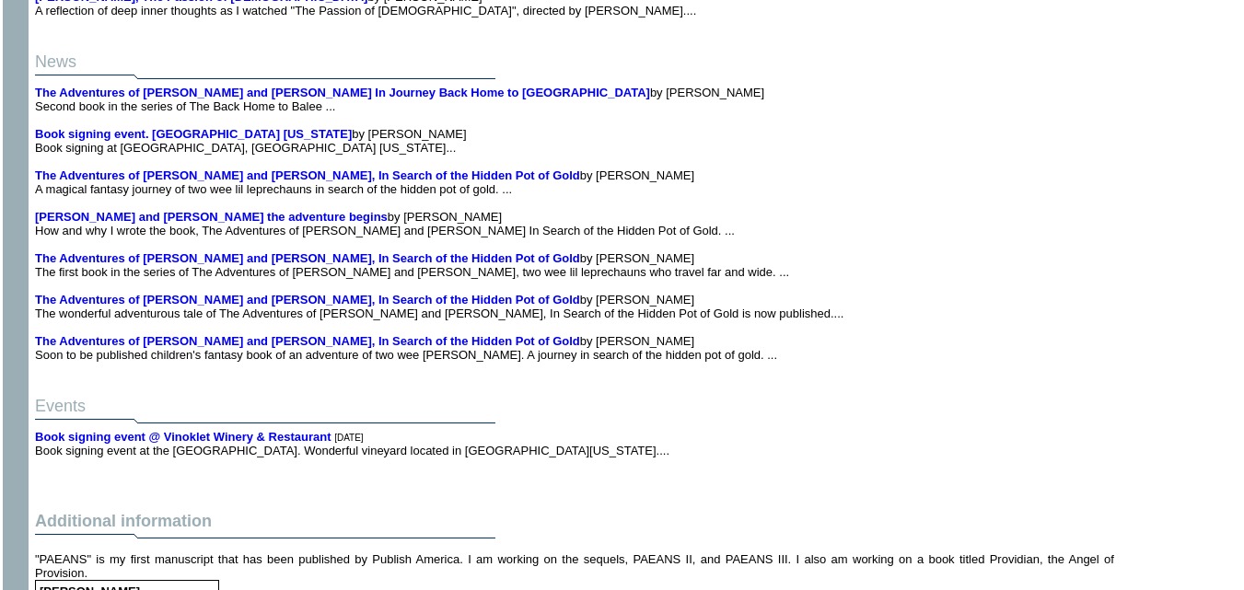
scroll to position [2883, 0]
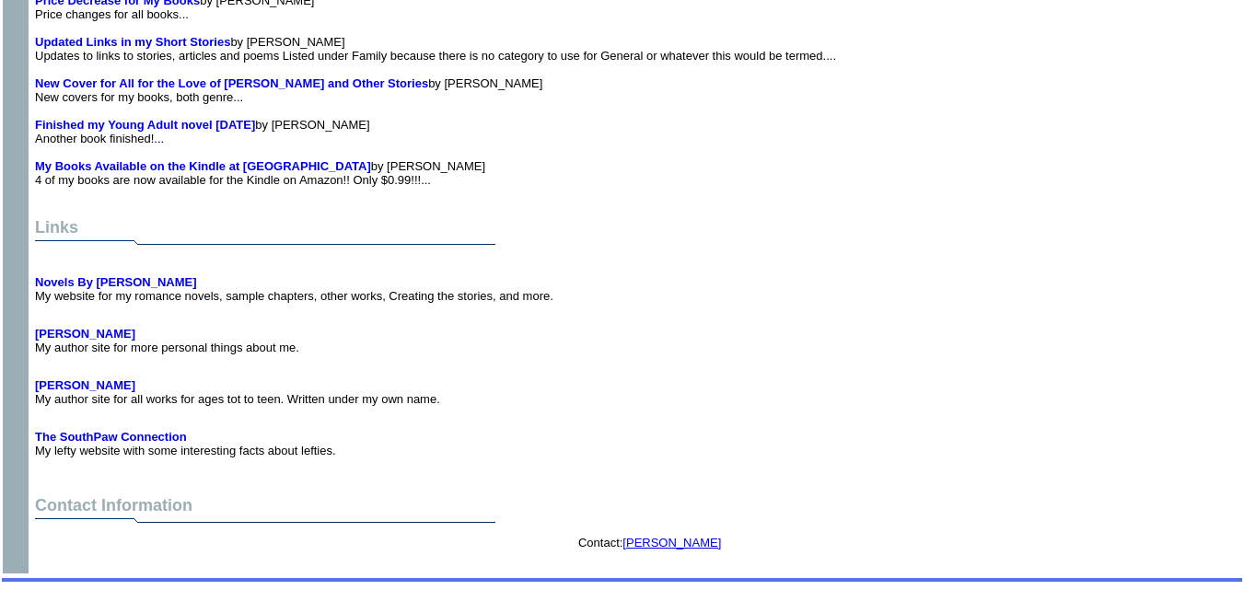
scroll to position [3663, 0]
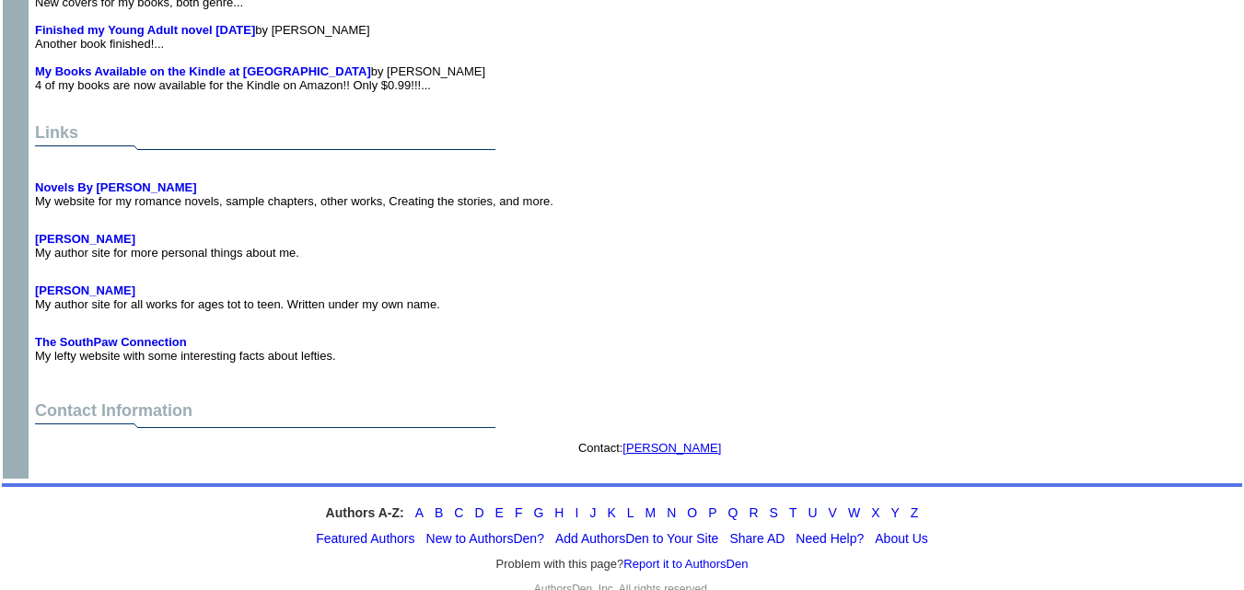
drag, startPoint x: 115, startPoint y: 171, endPoint x: 191, endPoint y: 149, distance: 78.7
click at [191, 160] on td "Novels By [PERSON_NAME] My website for my romance novels, sample chapters, othe…" at bounding box center [574, 186] width 1087 height 52
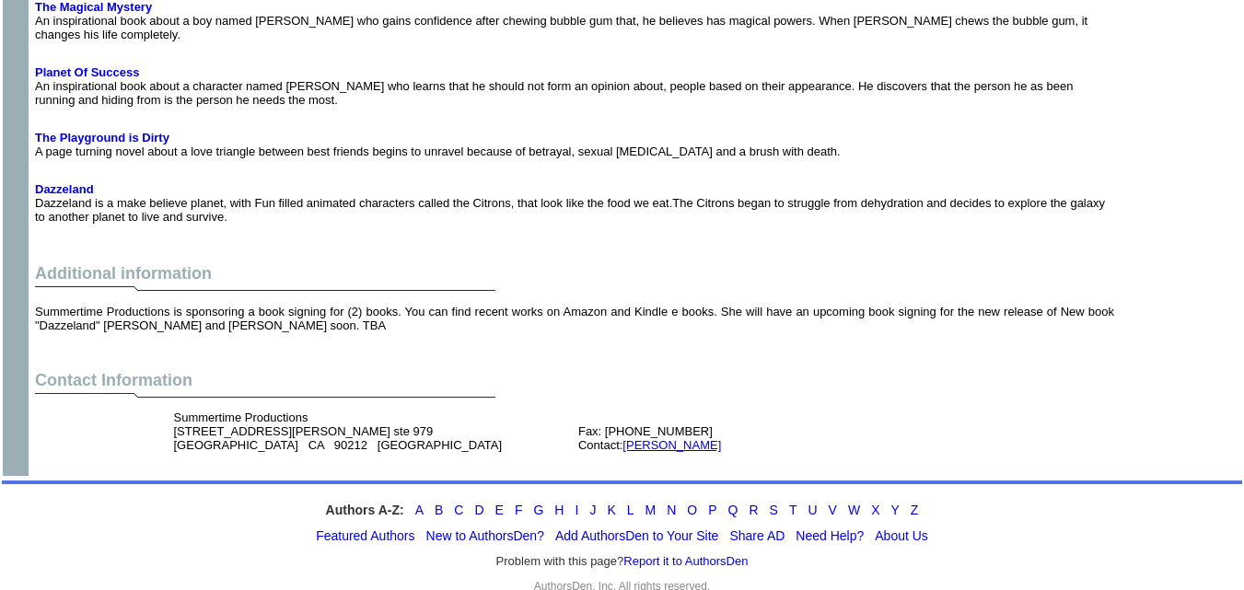
scroll to position [3446, 0]
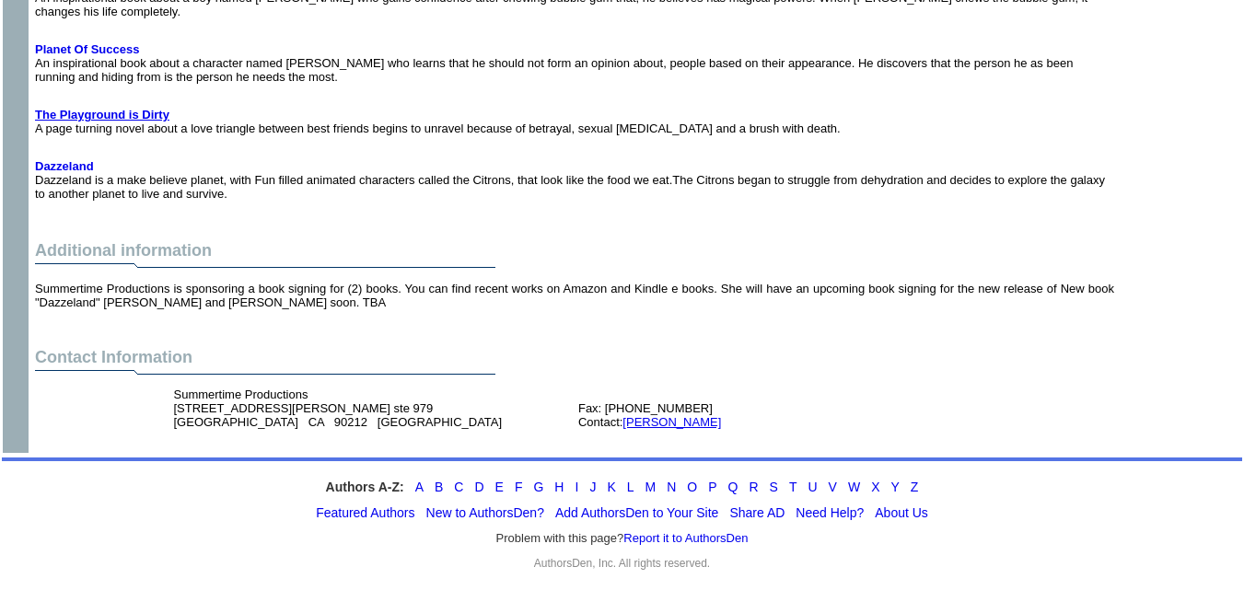
scroll to position [3562, 0]
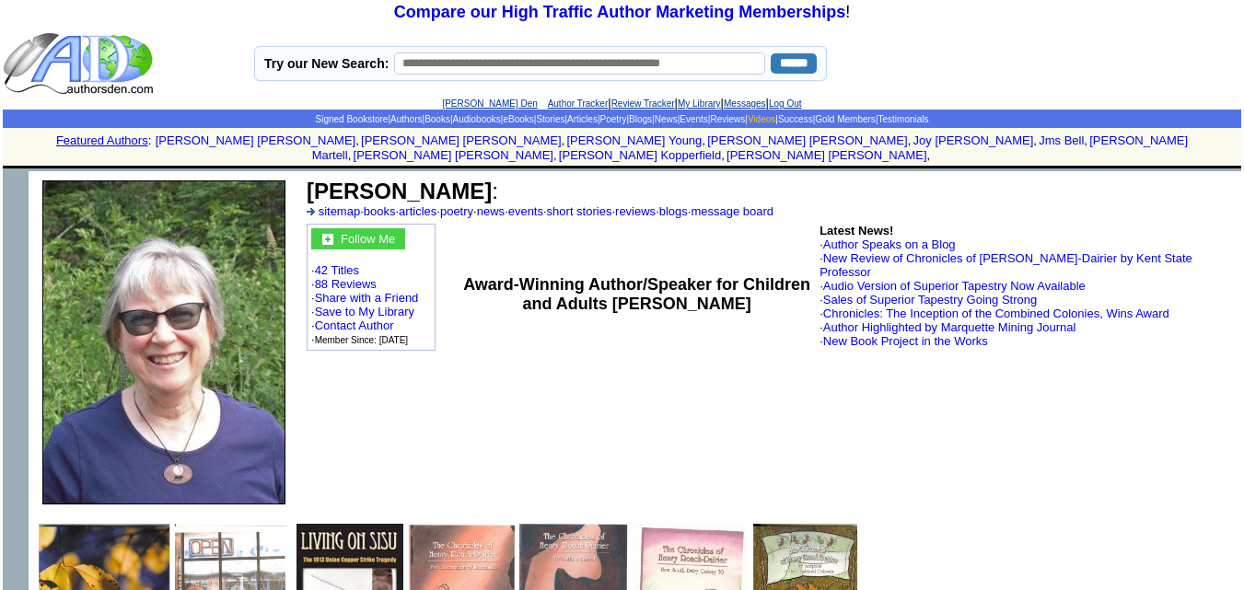
click at [775, 121] on link "Videos" at bounding box center [762, 119] width 28 height 10
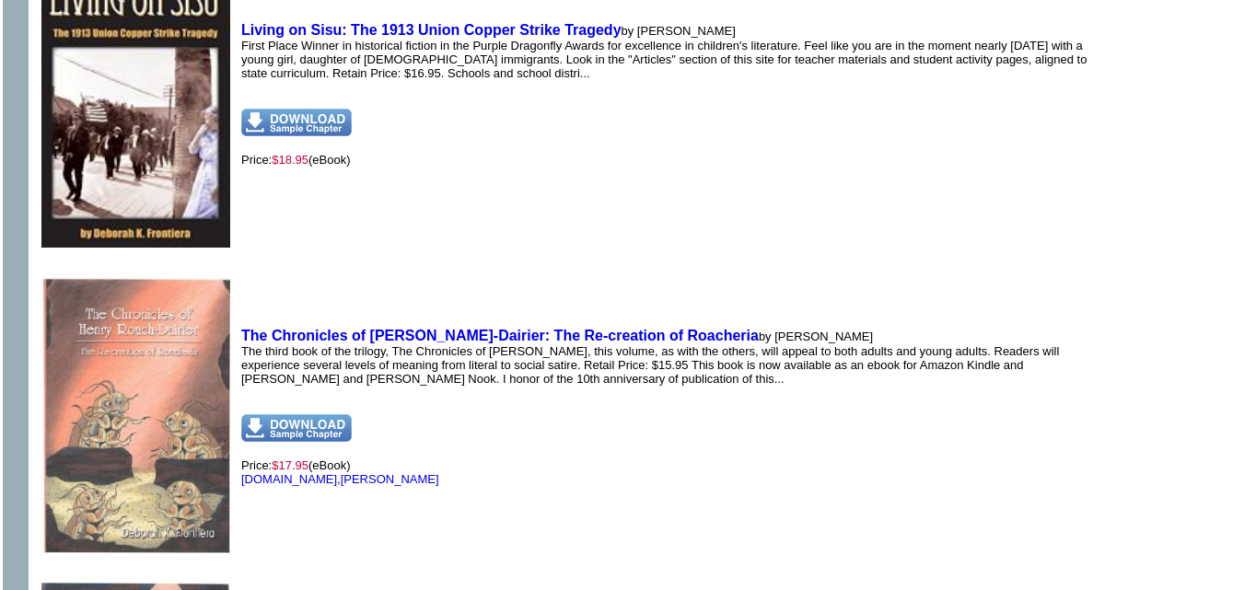
scroll to position [2429, 0]
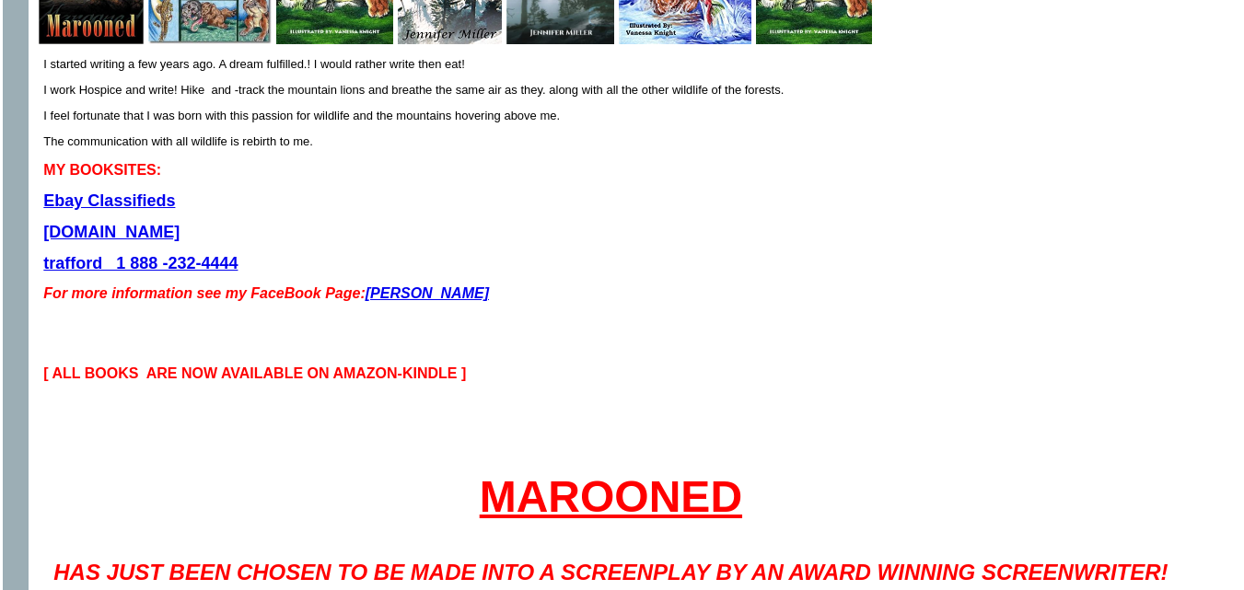
scroll to position [612, 0]
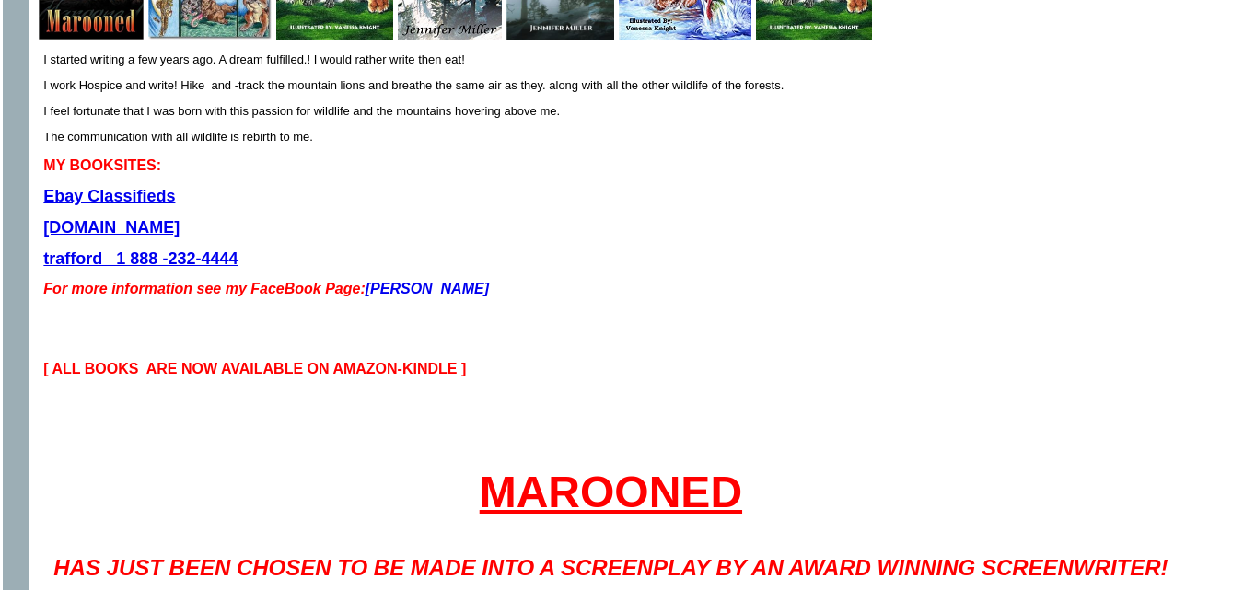
click at [457, 281] on link "Jennifer Miller" at bounding box center [427, 289] width 123 height 16
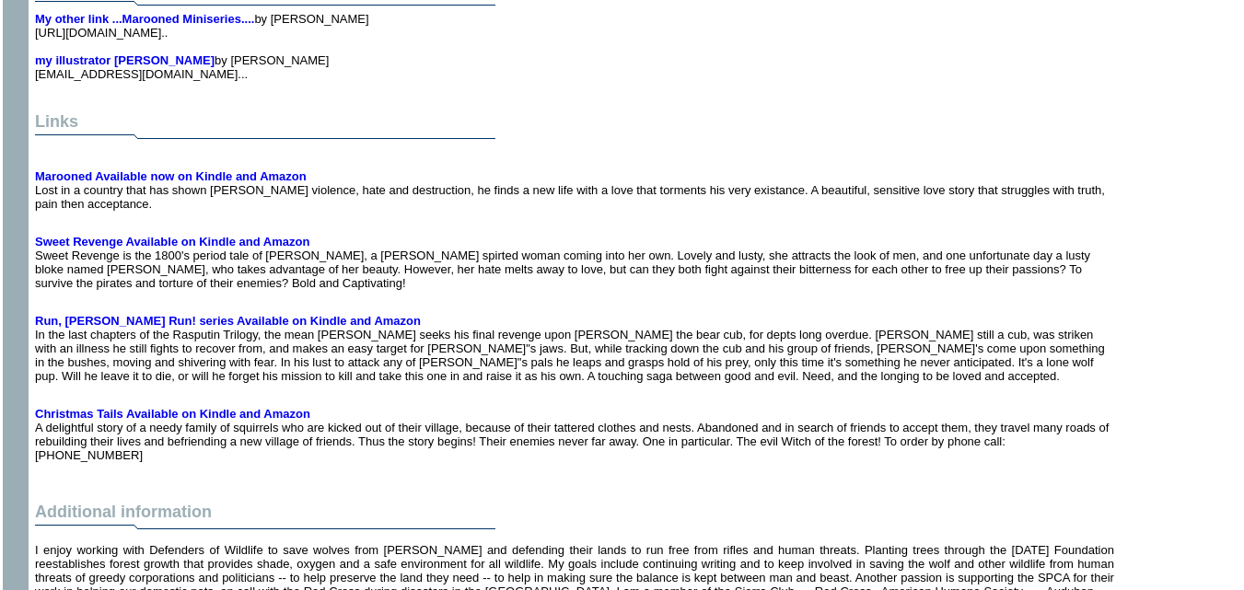
scroll to position [4546, 0]
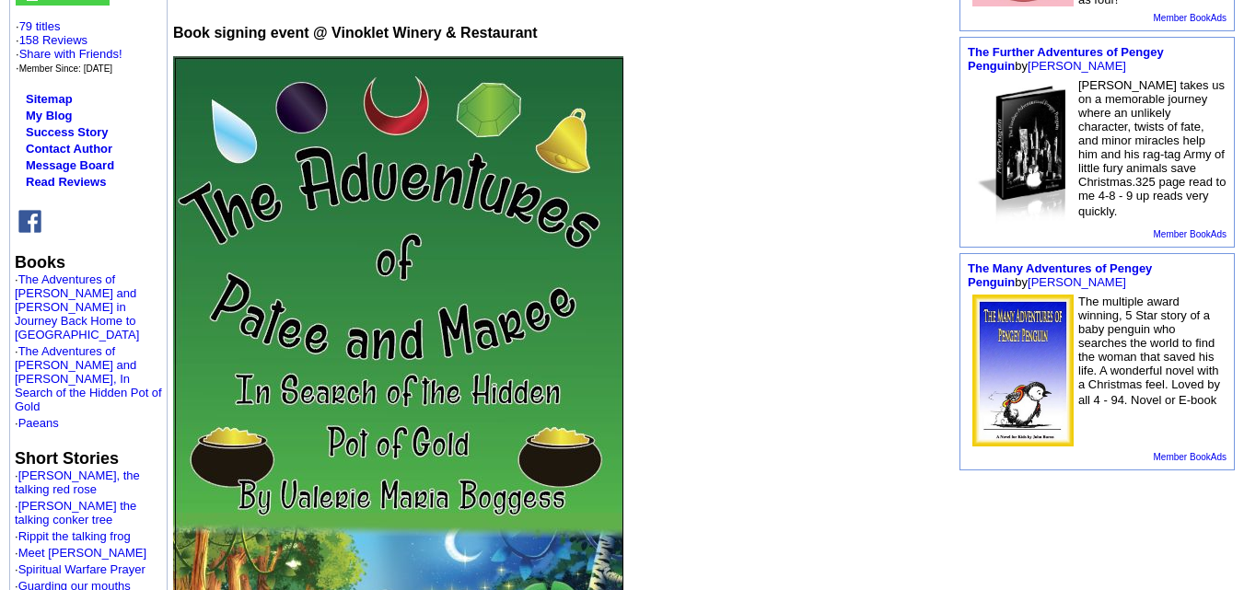
scroll to position [360, 0]
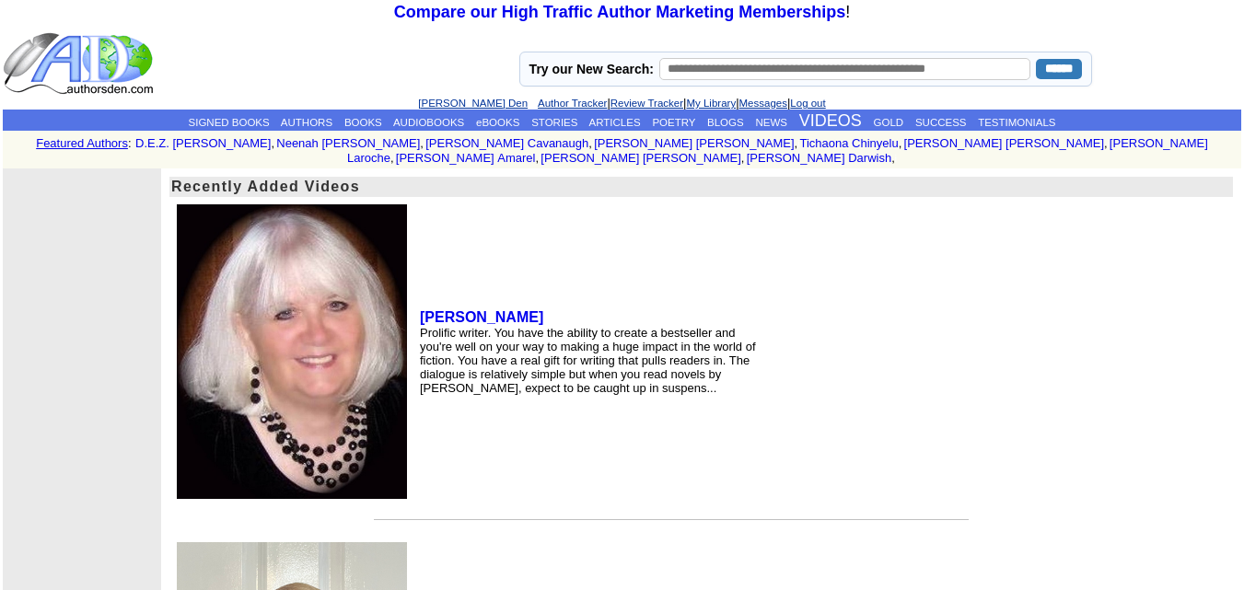
scroll to position [163, 0]
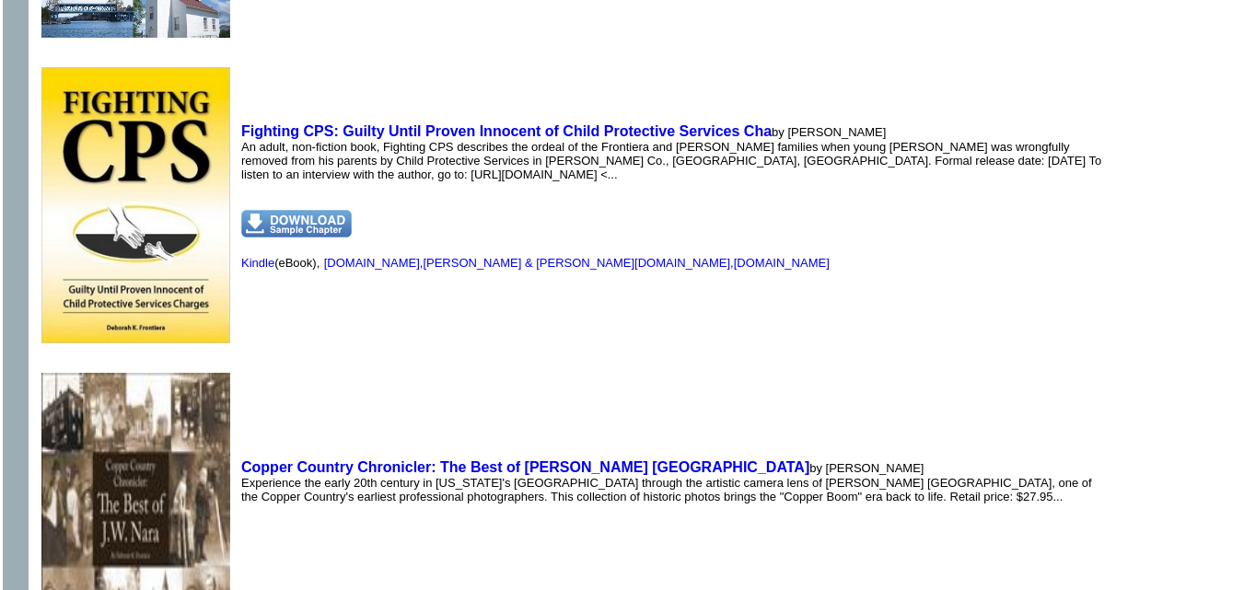
click at [400, 123] on b "Fighting CPS: Guilty Until Proven Innocent of Child Protective Services Cha" at bounding box center [506, 131] width 530 height 16
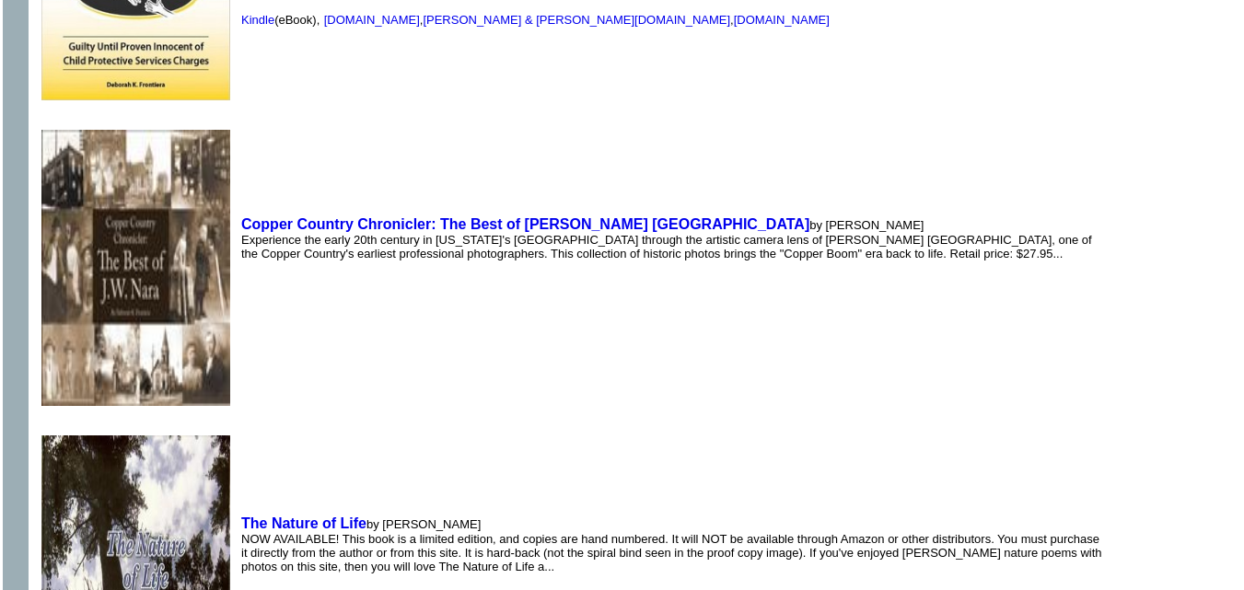
scroll to position [4207, 0]
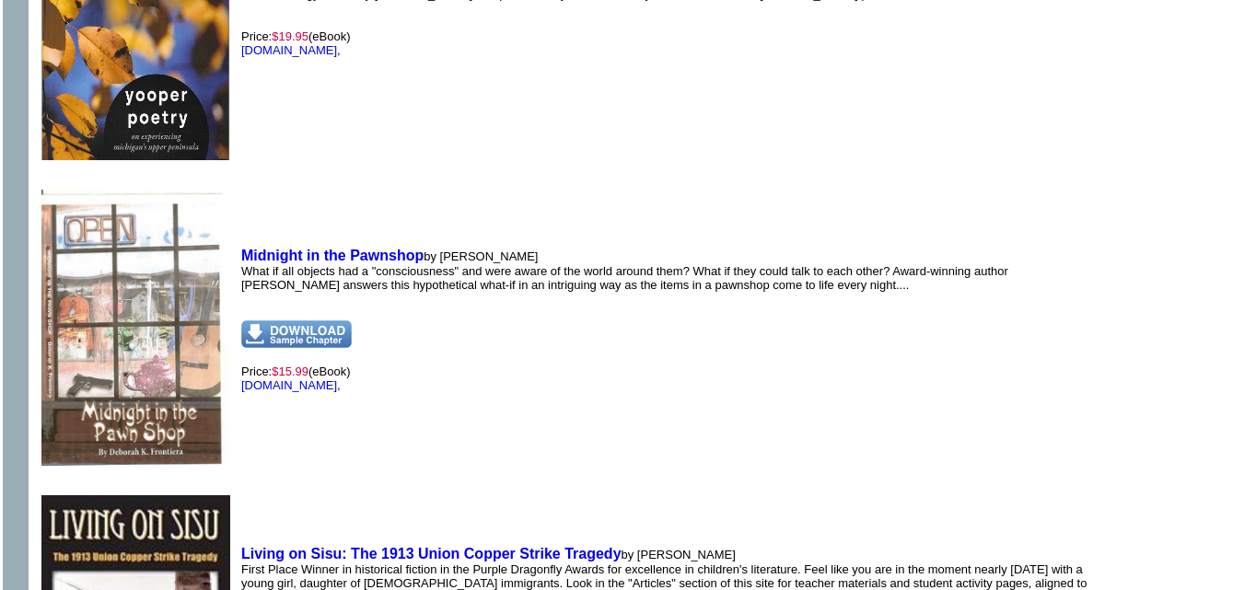
scroll to position [1389, 0]
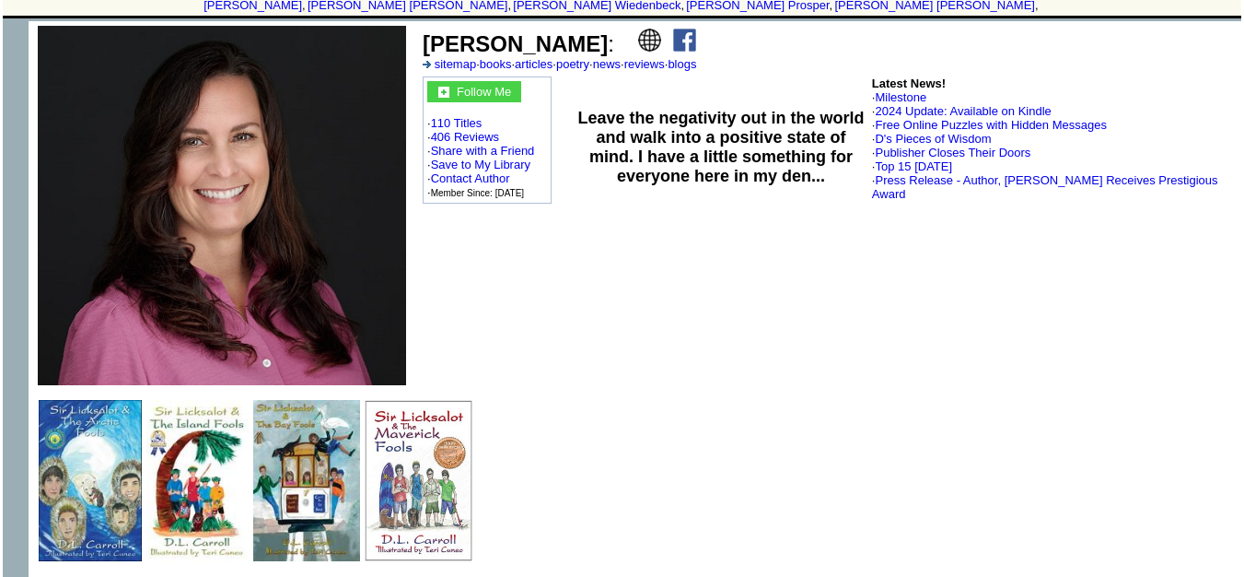
scroll to position [153, 0]
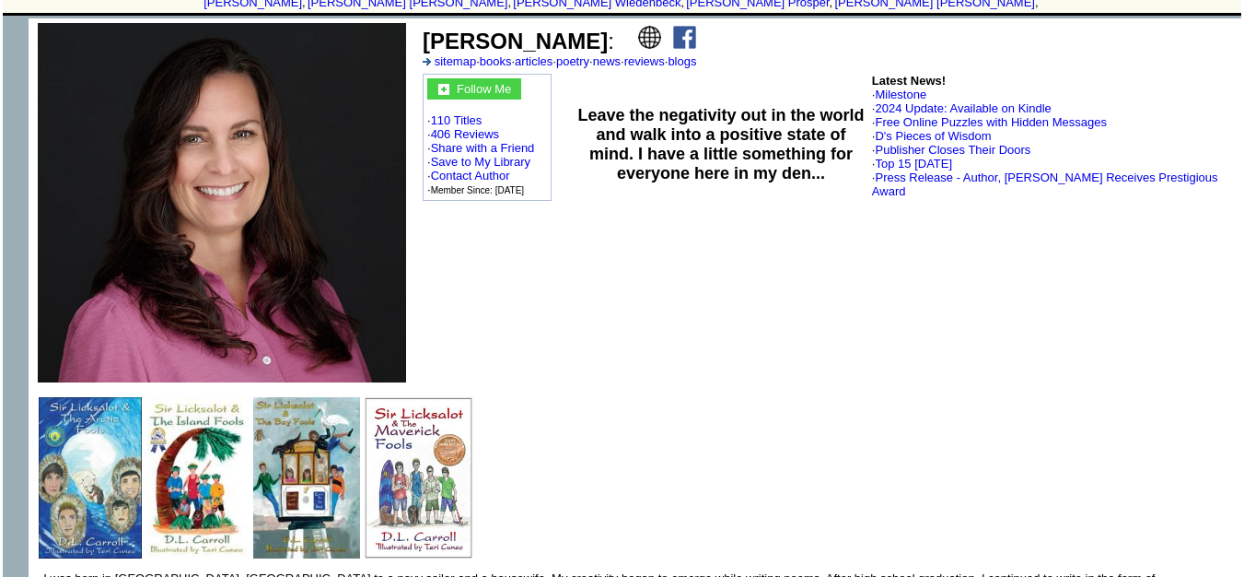
click at [798, 259] on td "D.L. Carroll : sitemap · books · articles · poetry · news · reviews · blogs Fol…" at bounding box center [828, 202] width 826 height 368
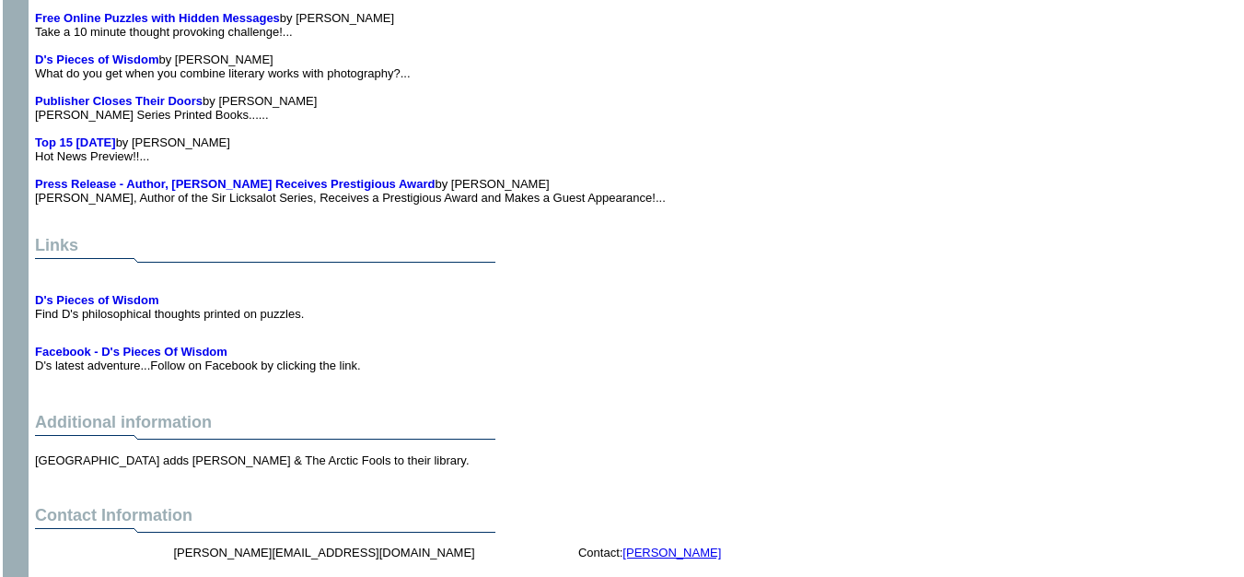
scroll to position [3327, 9]
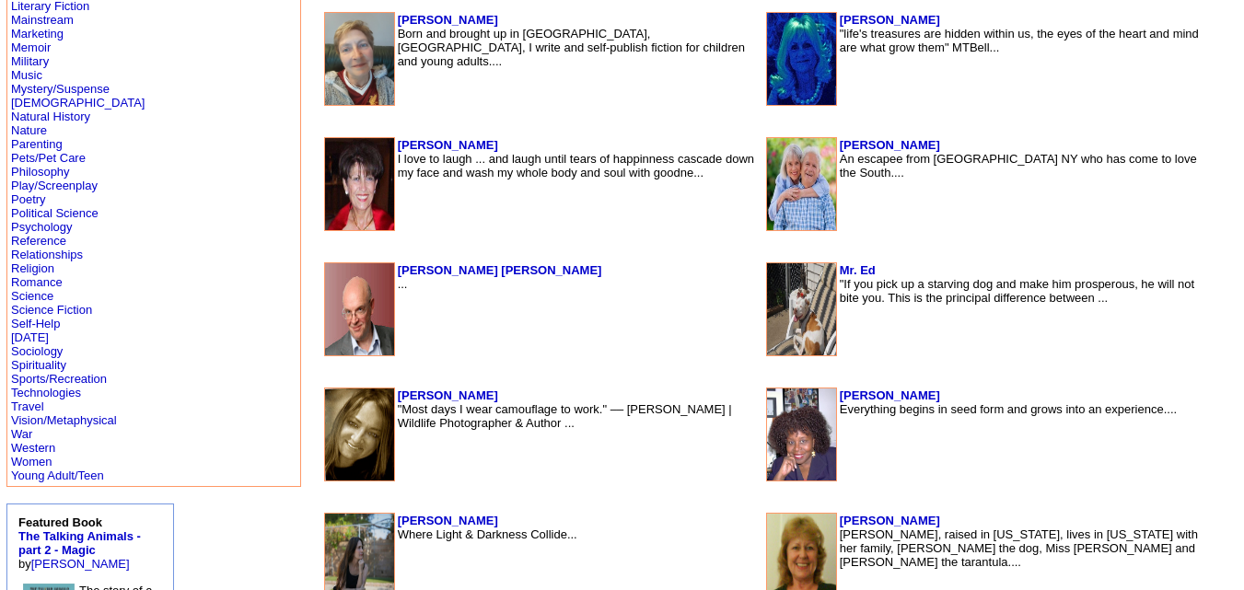
scroll to position [861, 0]
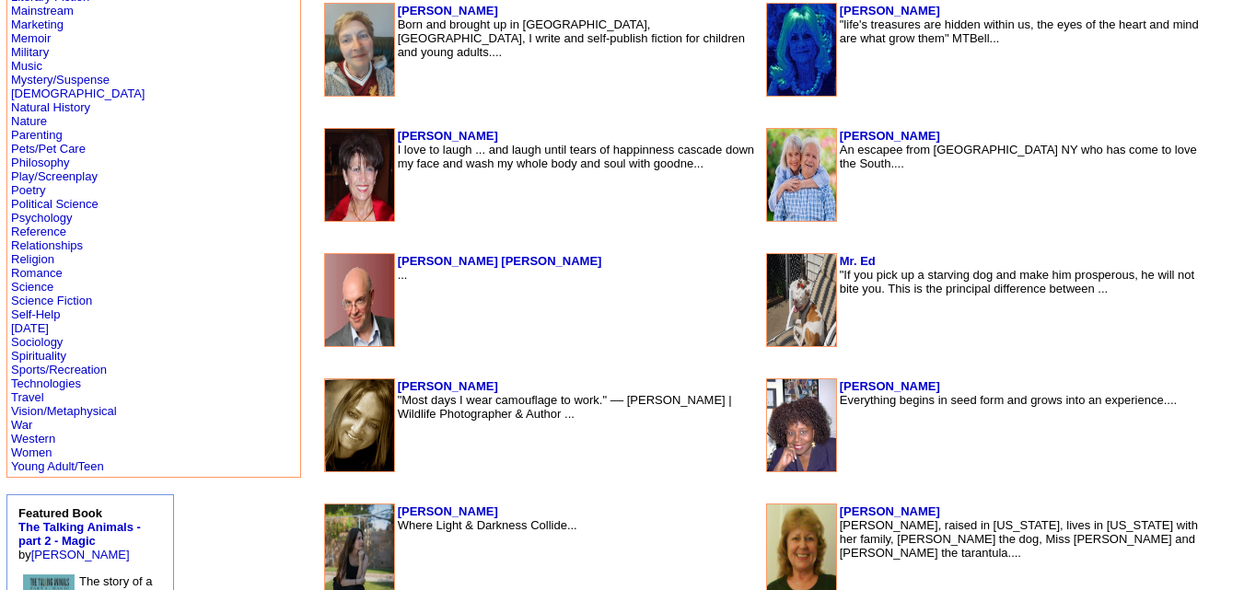
click at [847, 536] on font "Connie Amarel, raised in Ohio, lives in California with her family, Lacey the d…" at bounding box center [1019, 538] width 358 height 41
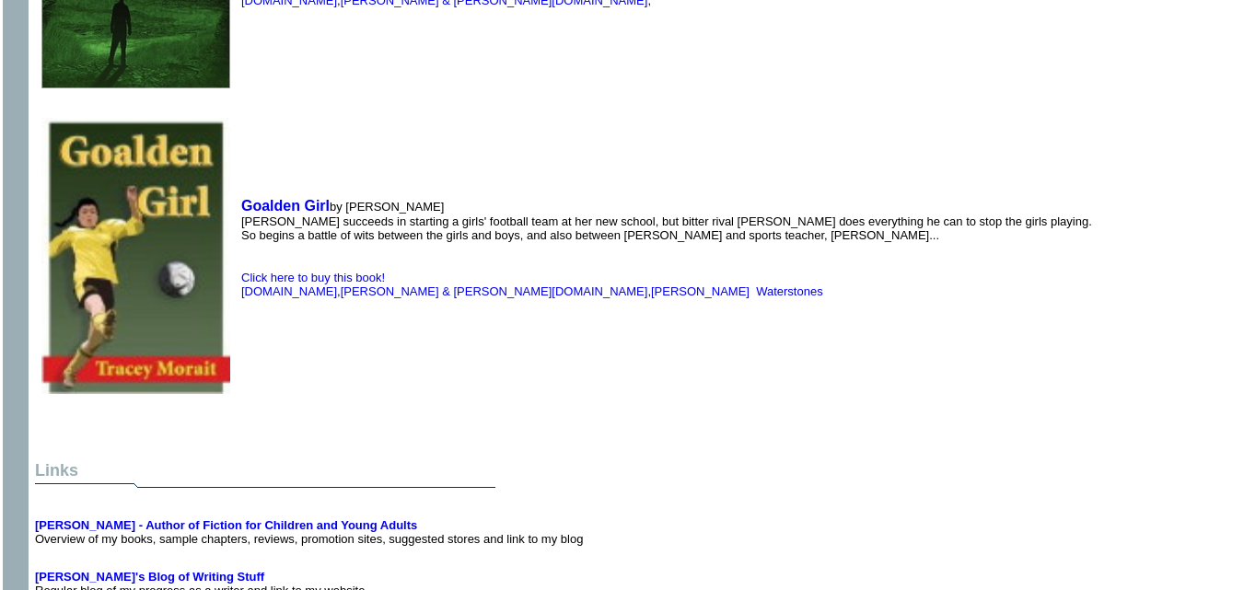
scroll to position [3089, 0]
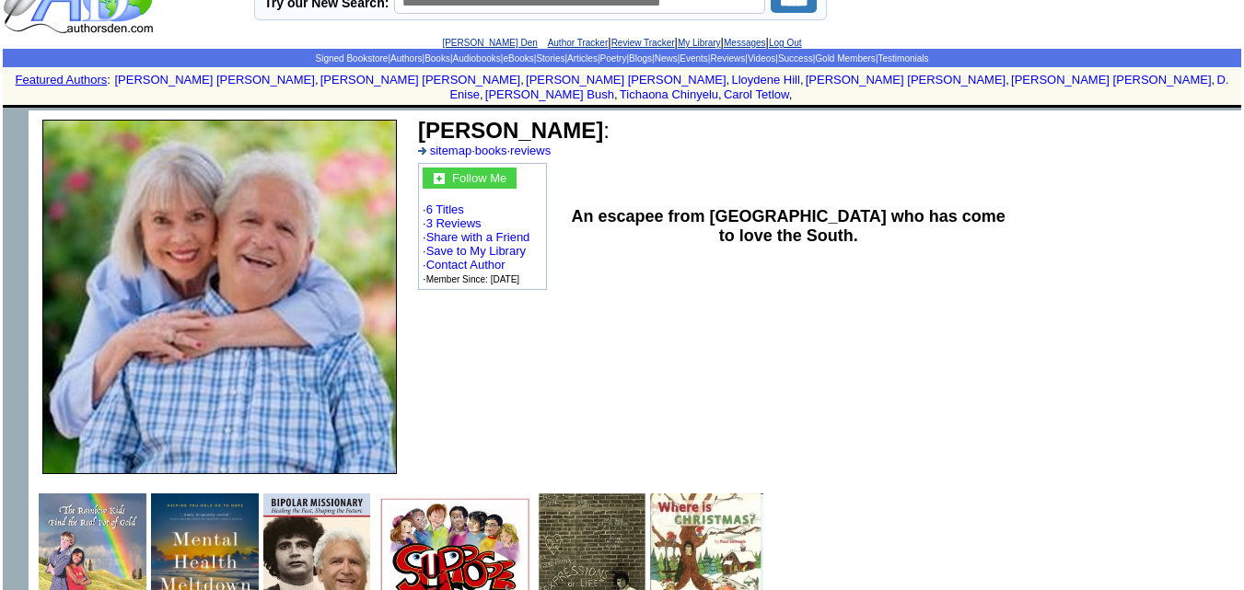
scroll to position [36, 0]
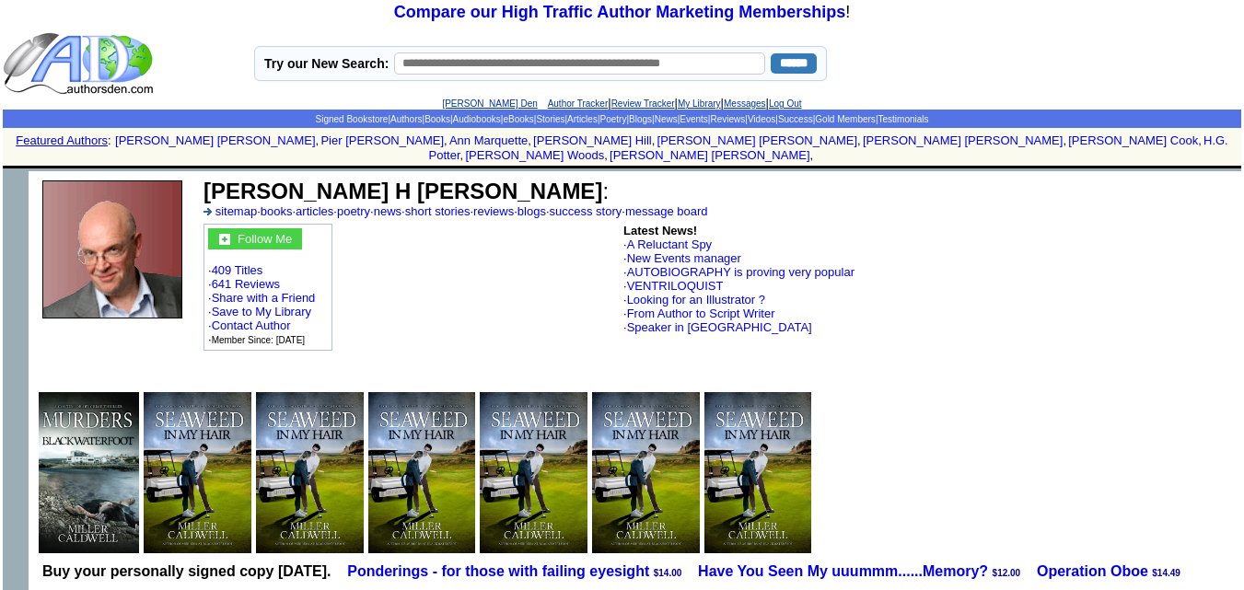
click at [783, 221] on td "Latest News! · A Reluctant Spy · New Events manager · AUTOBIOGRAPHY is proving …" at bounding box center [739, 287] width 237 height 133
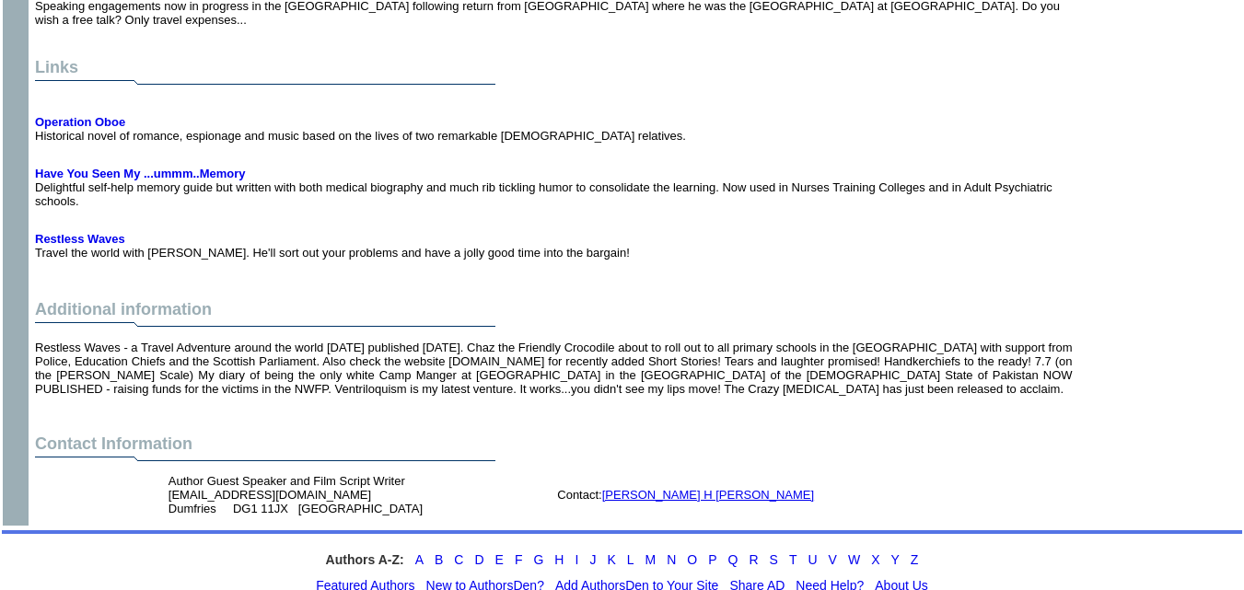
scroll to position [12184, 0]
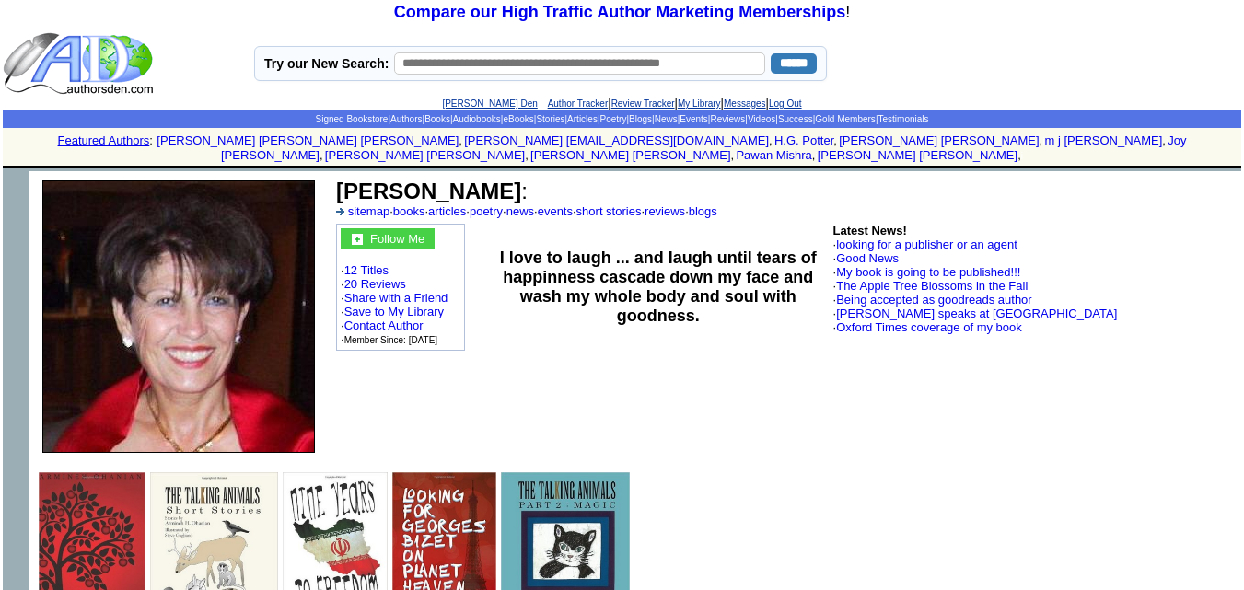
click at [796, 204] on td "Armineh Helen Ohanian : sitemap · books · articles · poetry · news · events · s…" at bounding box center [784, 198] width 903 height 45
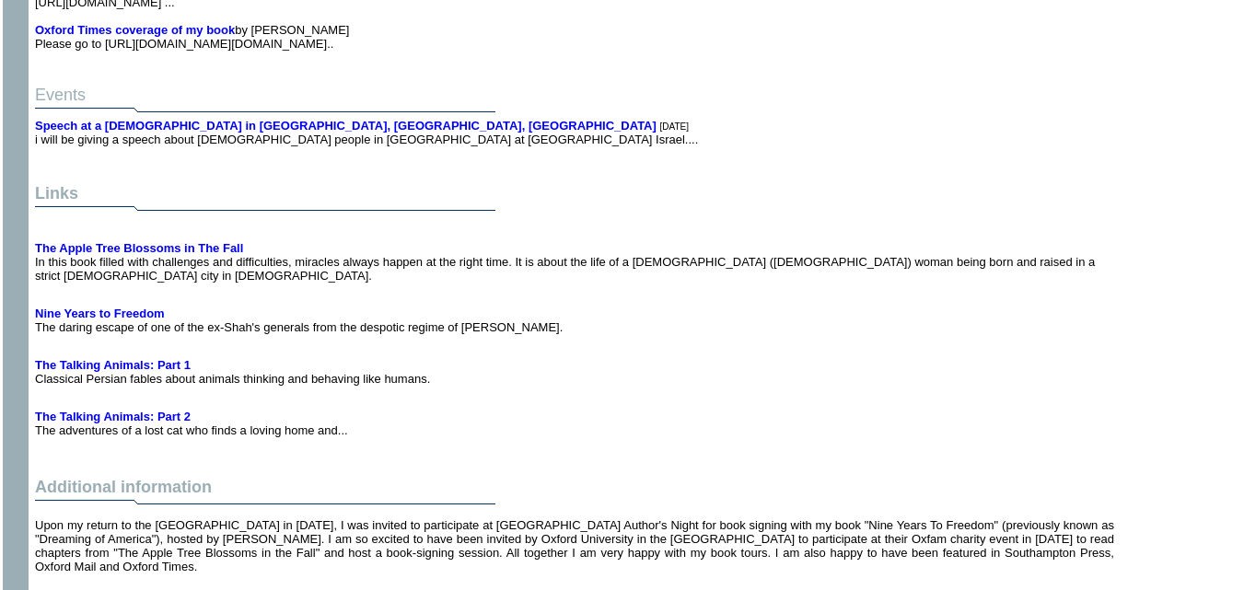
scroll to position [3266, 0]
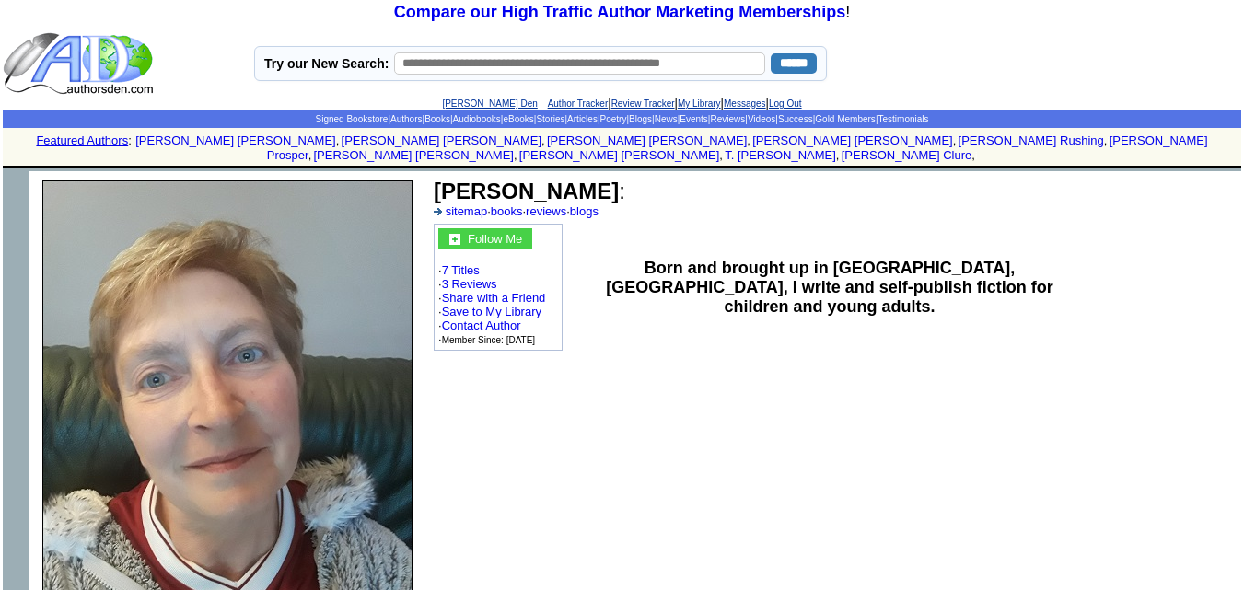
scroll to position [3089, 0]
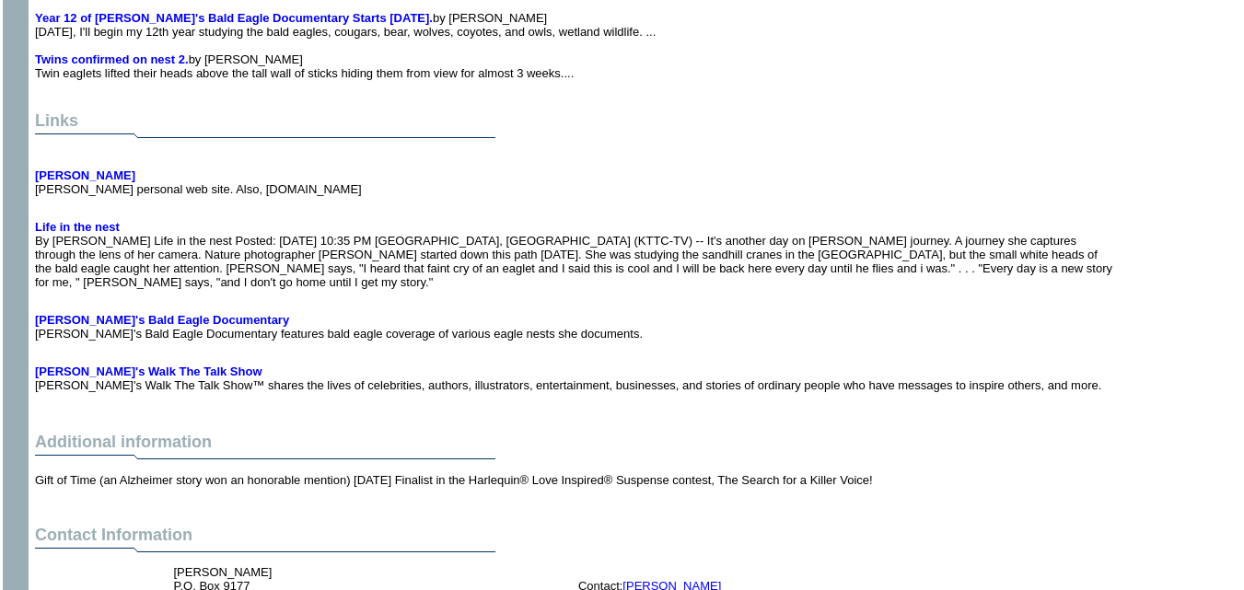
scroll to position [4426, 0]
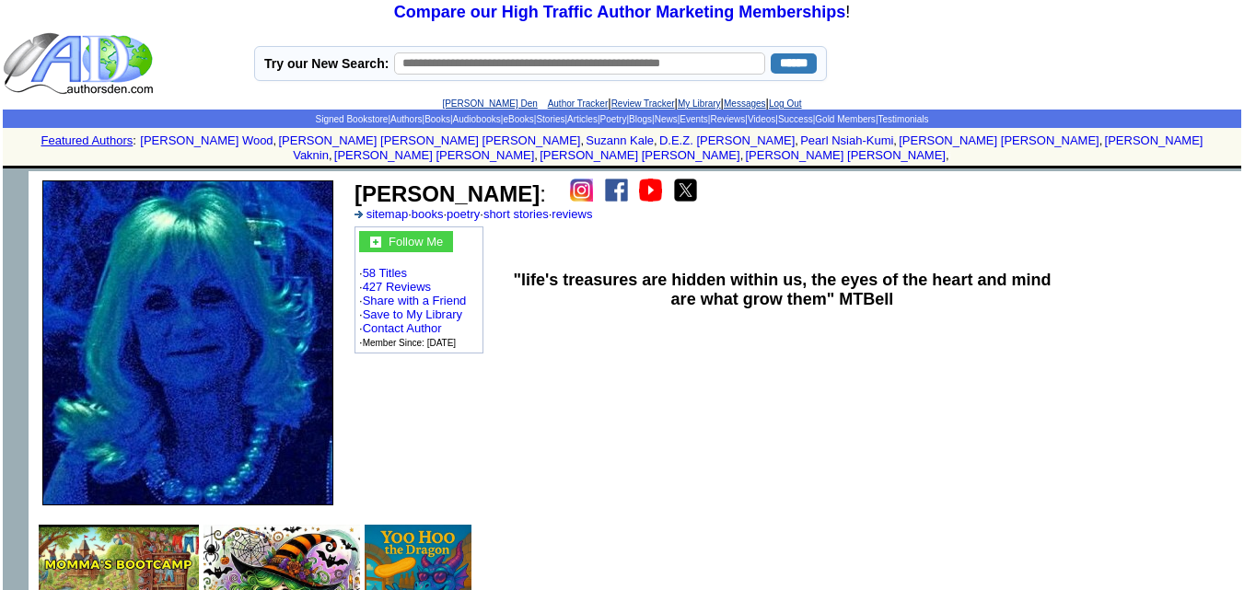
click at [746, 299] on td ""life's treasures are hidden within us, the eyes of the heart and mind are what…" at bounding box center [782, 290] width 555 height 133
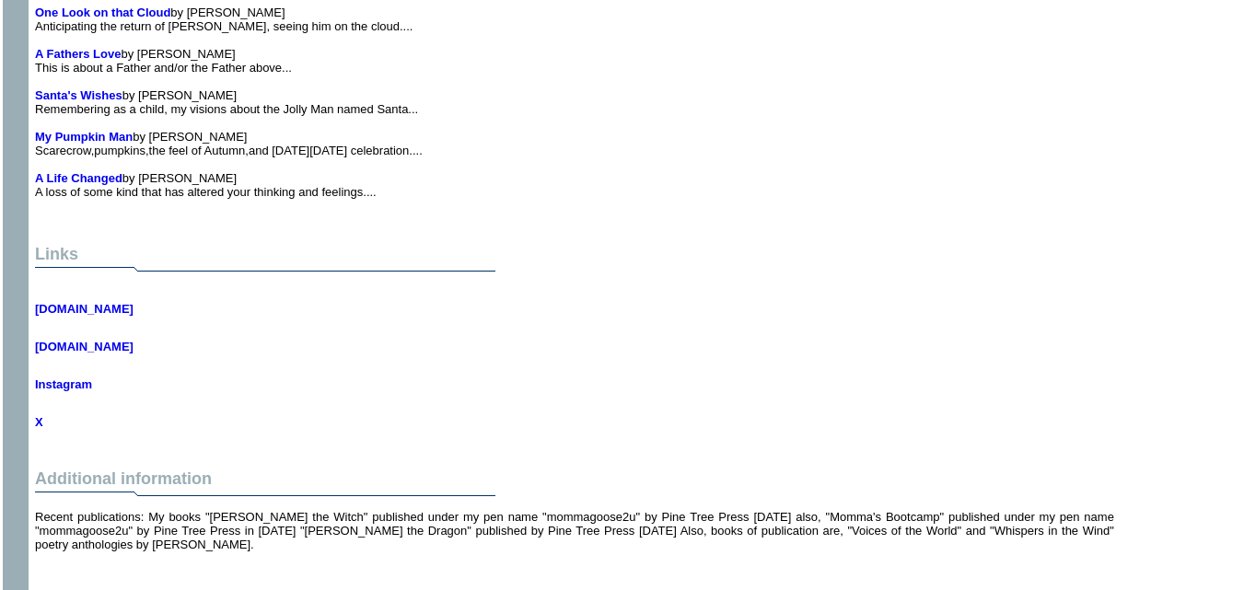
scroll to position [2440, 0]
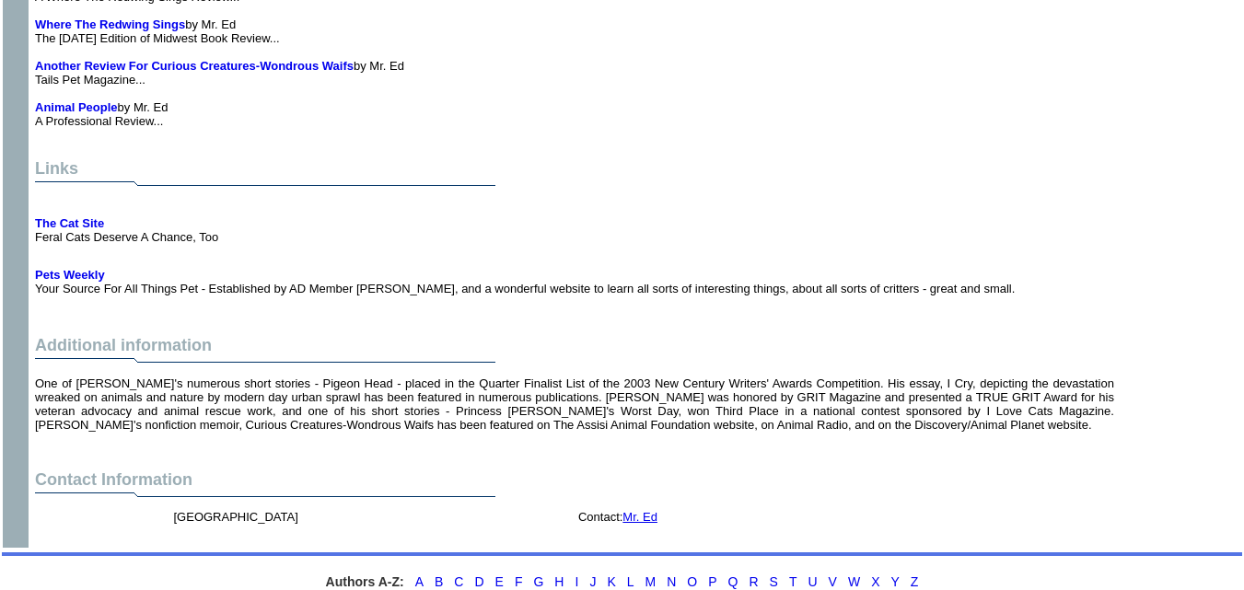
scroll to position [5365, 0]
drag, startPoint x: 90, startPoint y: 230, endPoint x: 78, endPoint y: 230, distance: 12.0
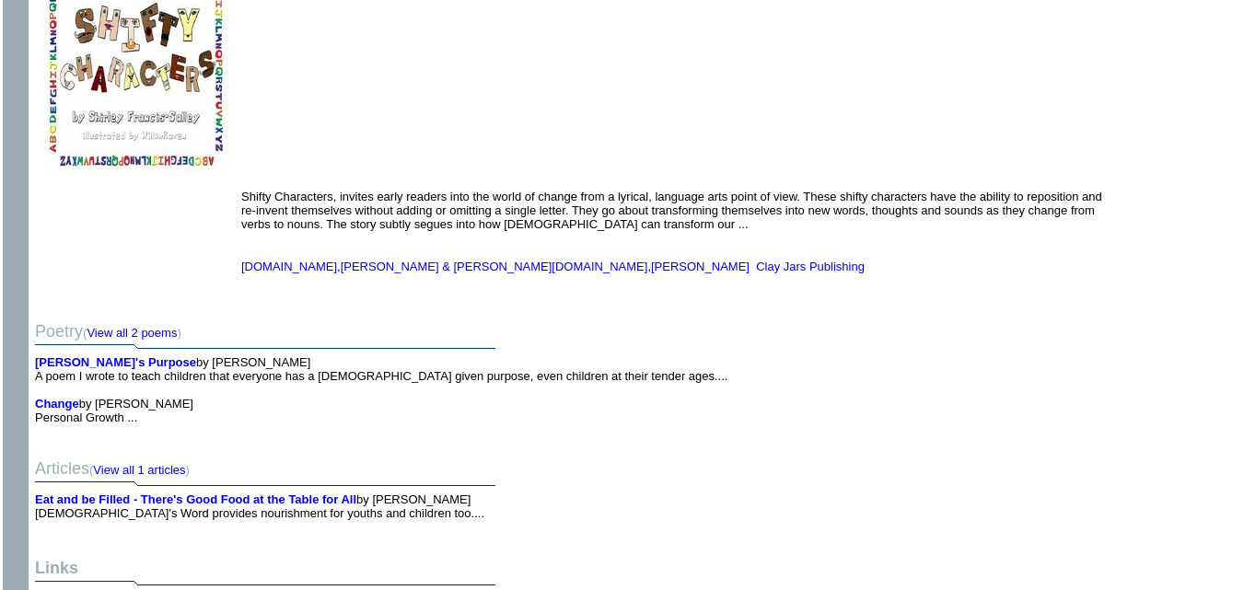
scroll to position [3360, 0]
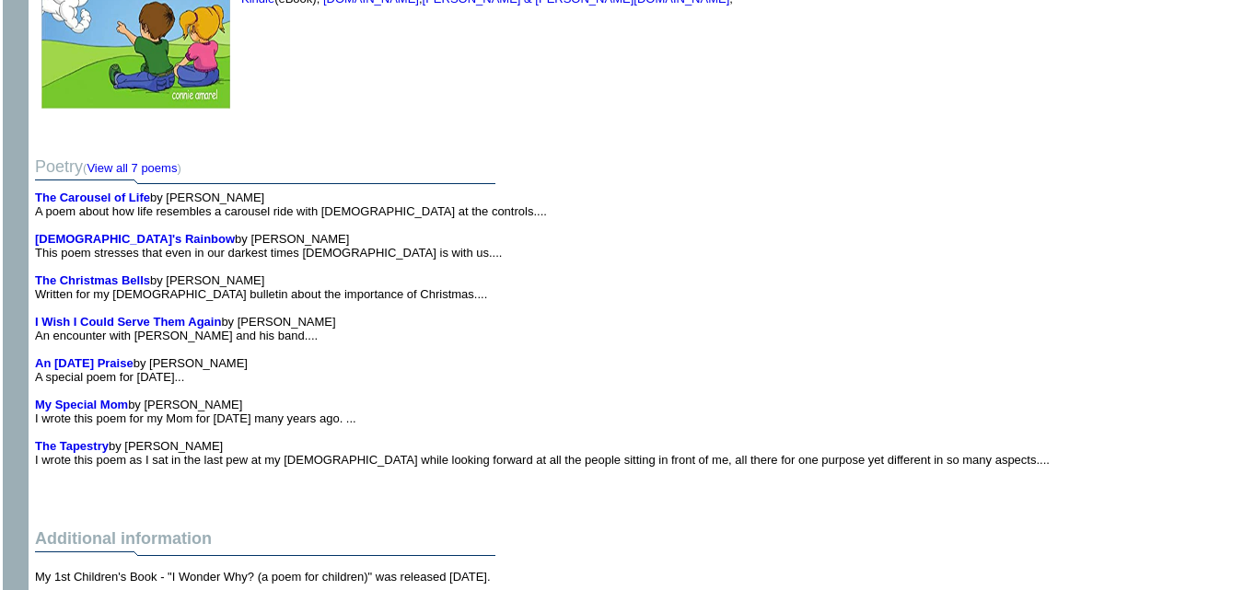
scroll to position [6708, 0]
